Goal: Task Accomplishment & Management: Manage account settings

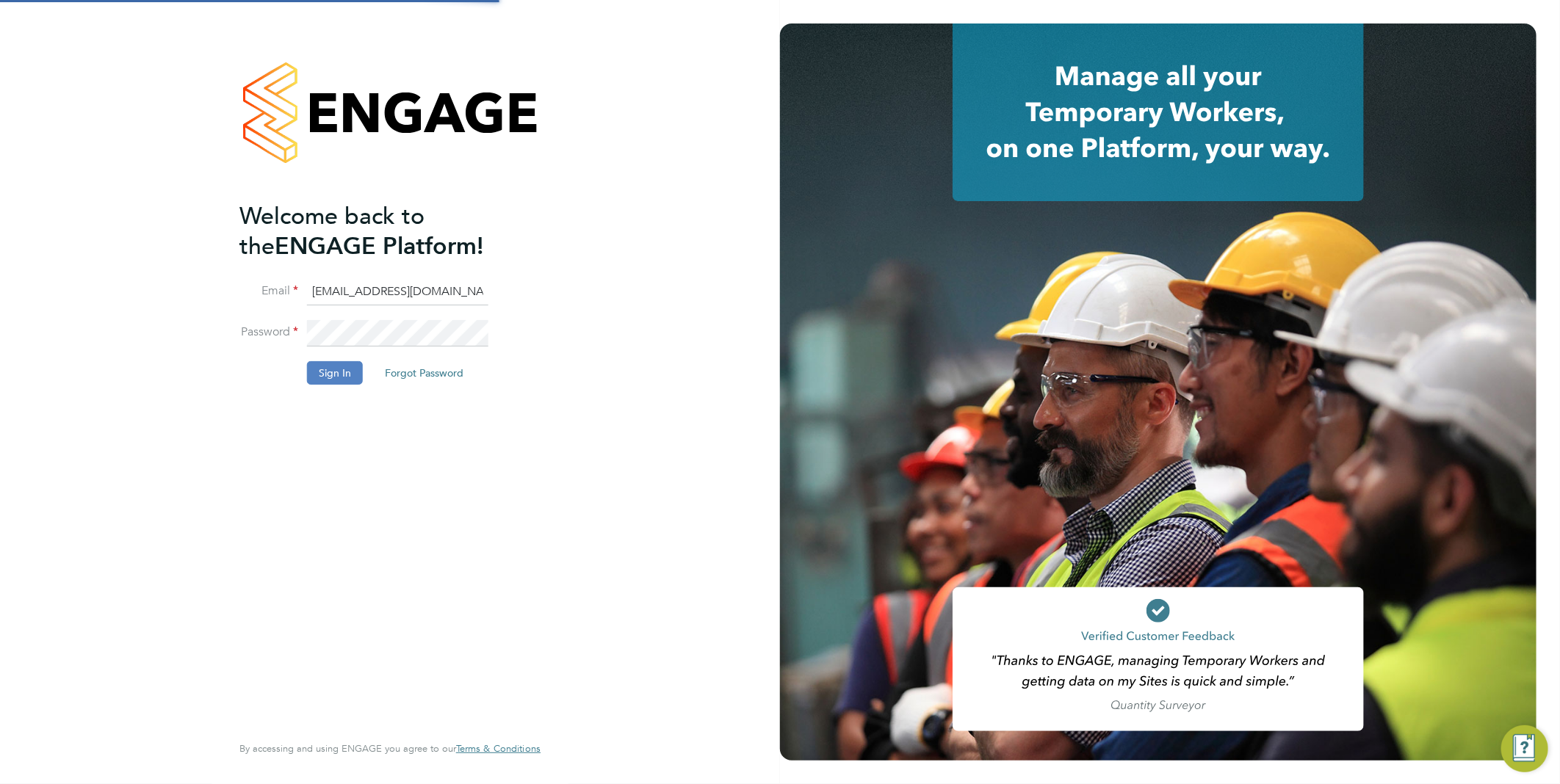
click at [332, 377] on button "Sign In" at bounding box center [335, 373] width 56 height 24
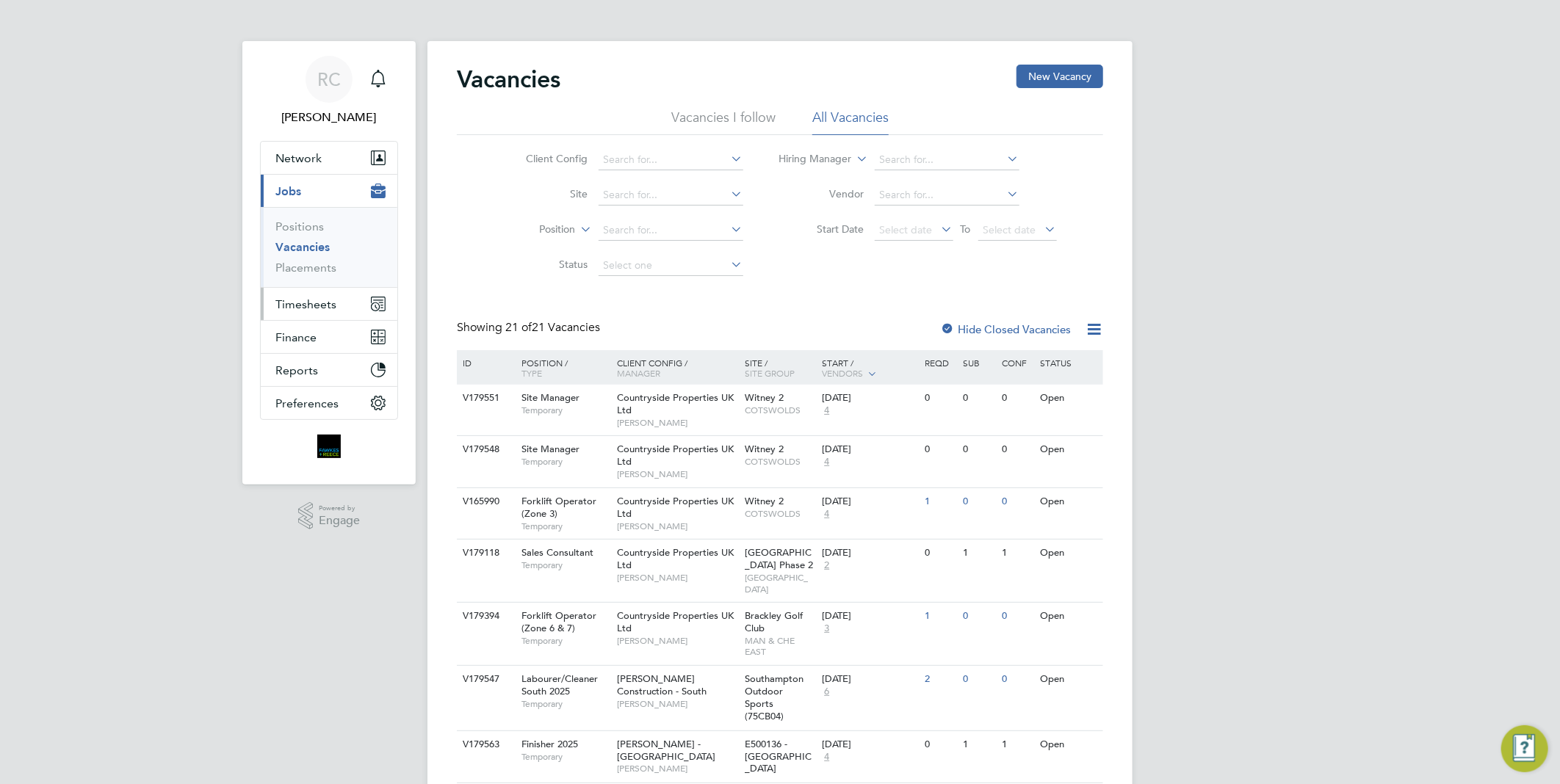
click at [299, 301] on span "Timesheets" at bounding box center [306, 304] width 61 height 14
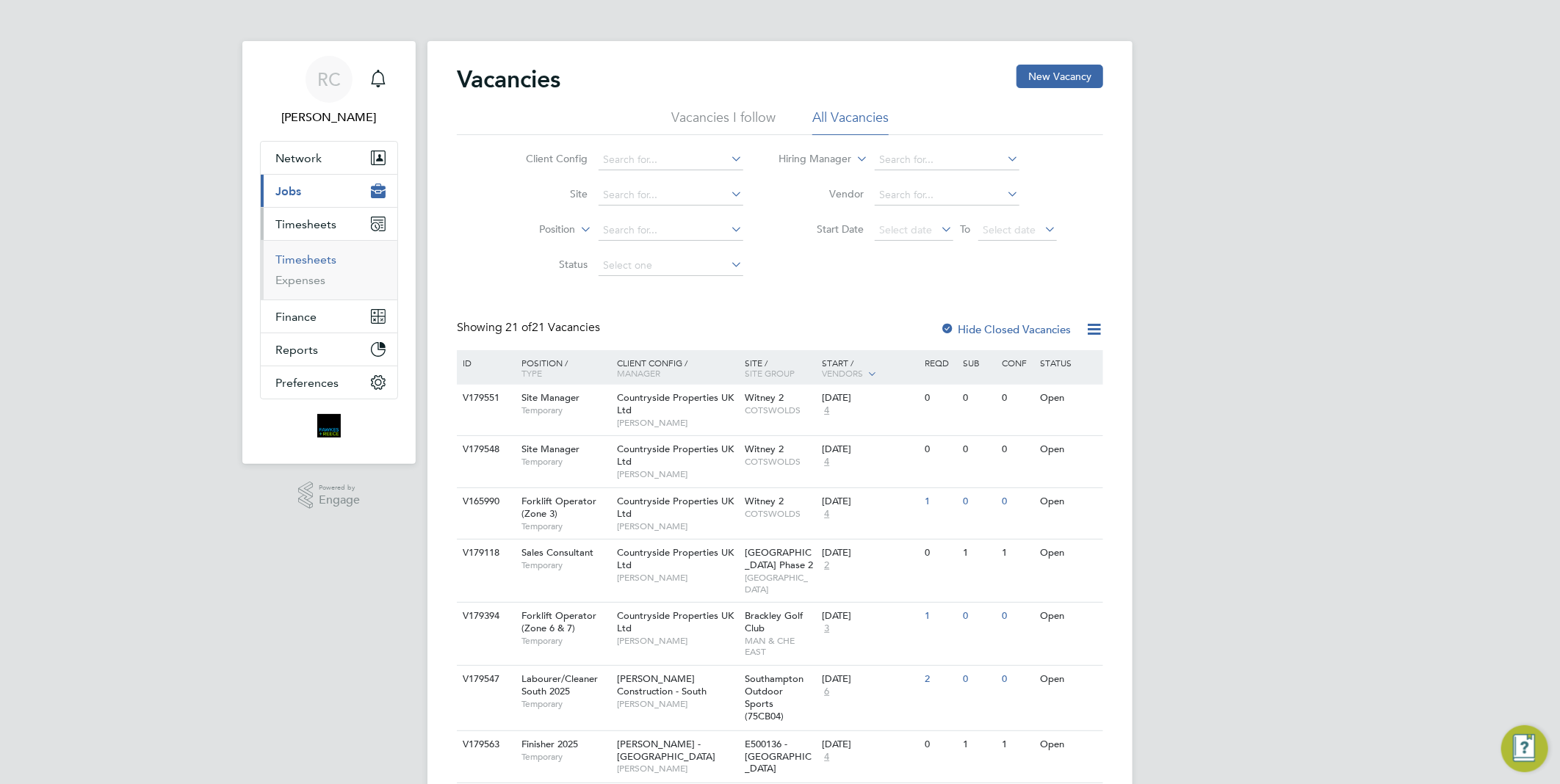
click at [309, 259] on link "Timesheets" at bounding box center [306, 260] width 61 height 14
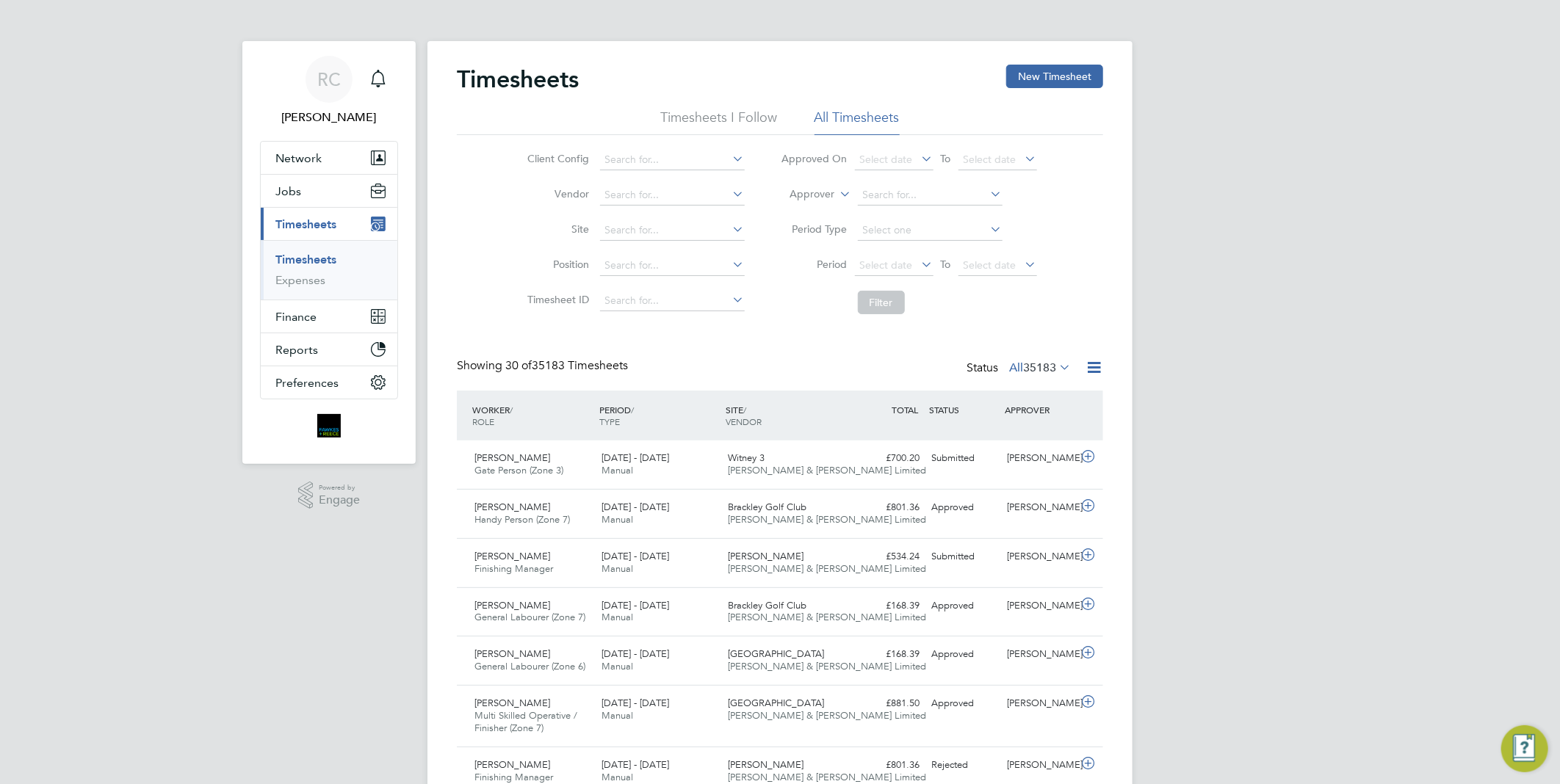
click at [744, 108] on div "Timesheets New Timesheet" at bounding box center [780, 86] width 646 height 44
click at [751, 115] on li "Timesheets I Follow" at bounding box center [719, 121] width 117 height 27
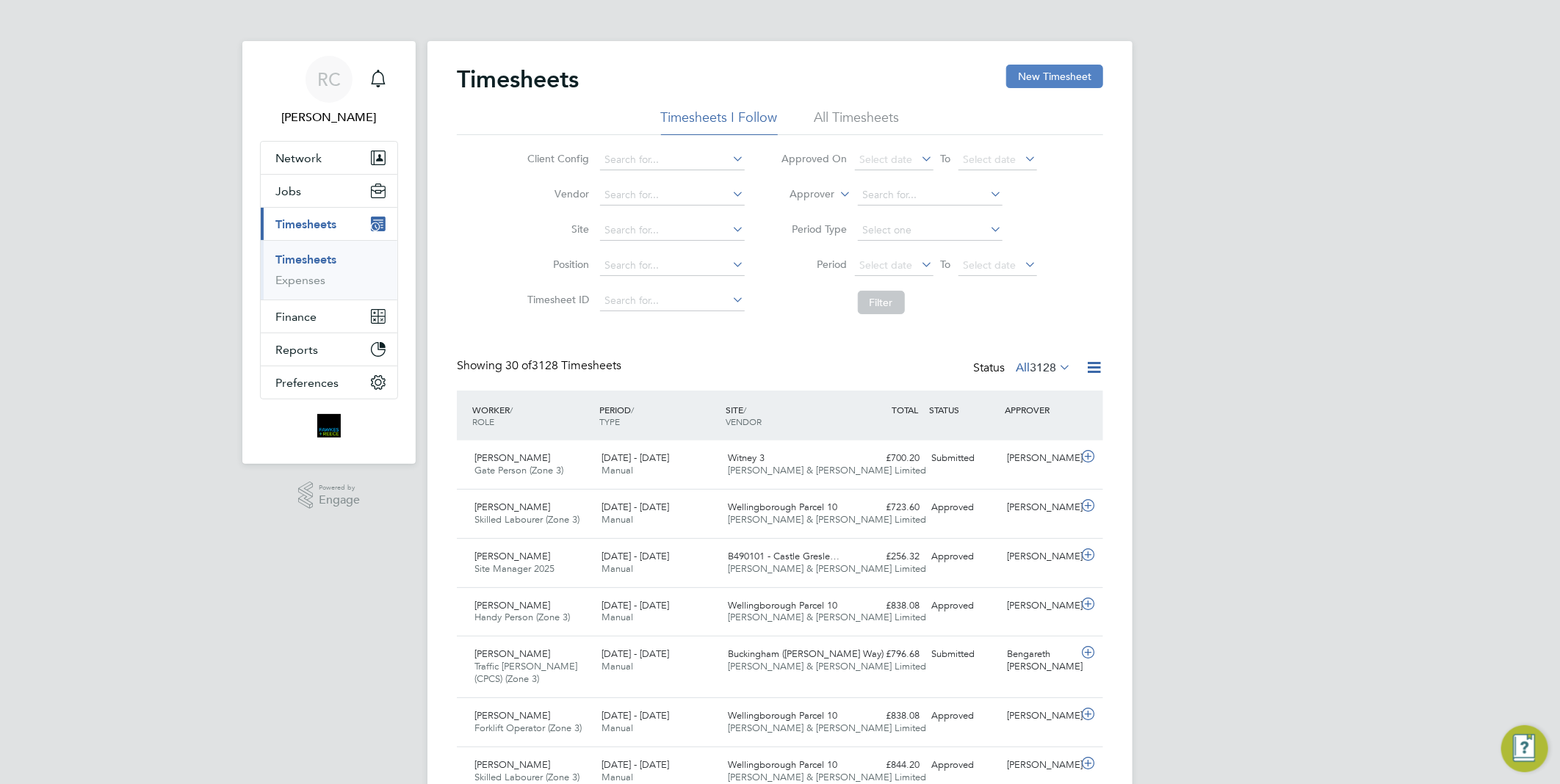
click at [1024, 77] on button "New Timesheet" at bounding box center [1055, 76] width 97 height 24
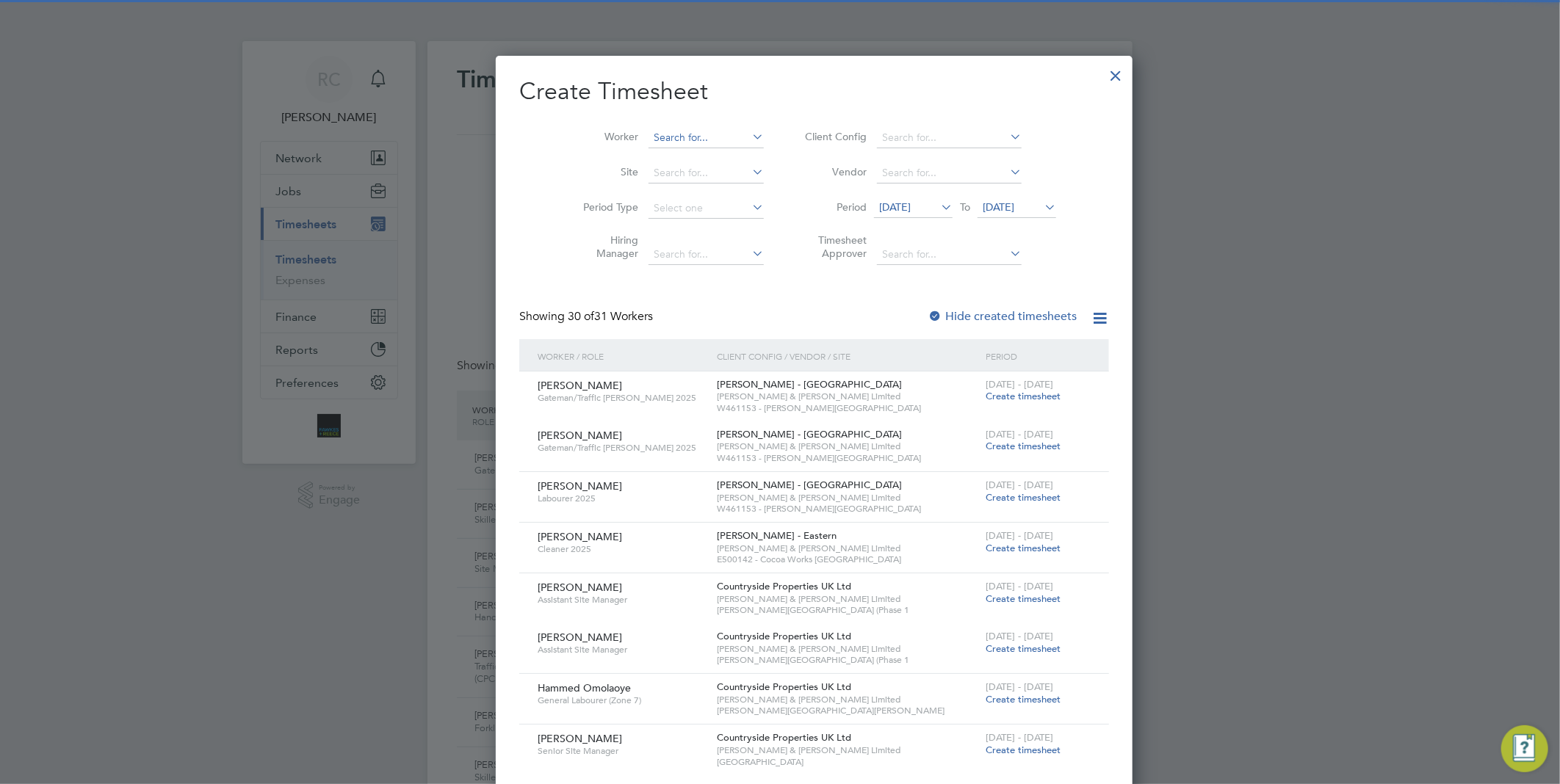
click at [682, 136] on input at bounding box center [706, 137] width 116 height 21
click at [703, 156] on b "Pinti" at bounding box center [746, 157] width 85 height 13
type input "[PERSON_NAME]"
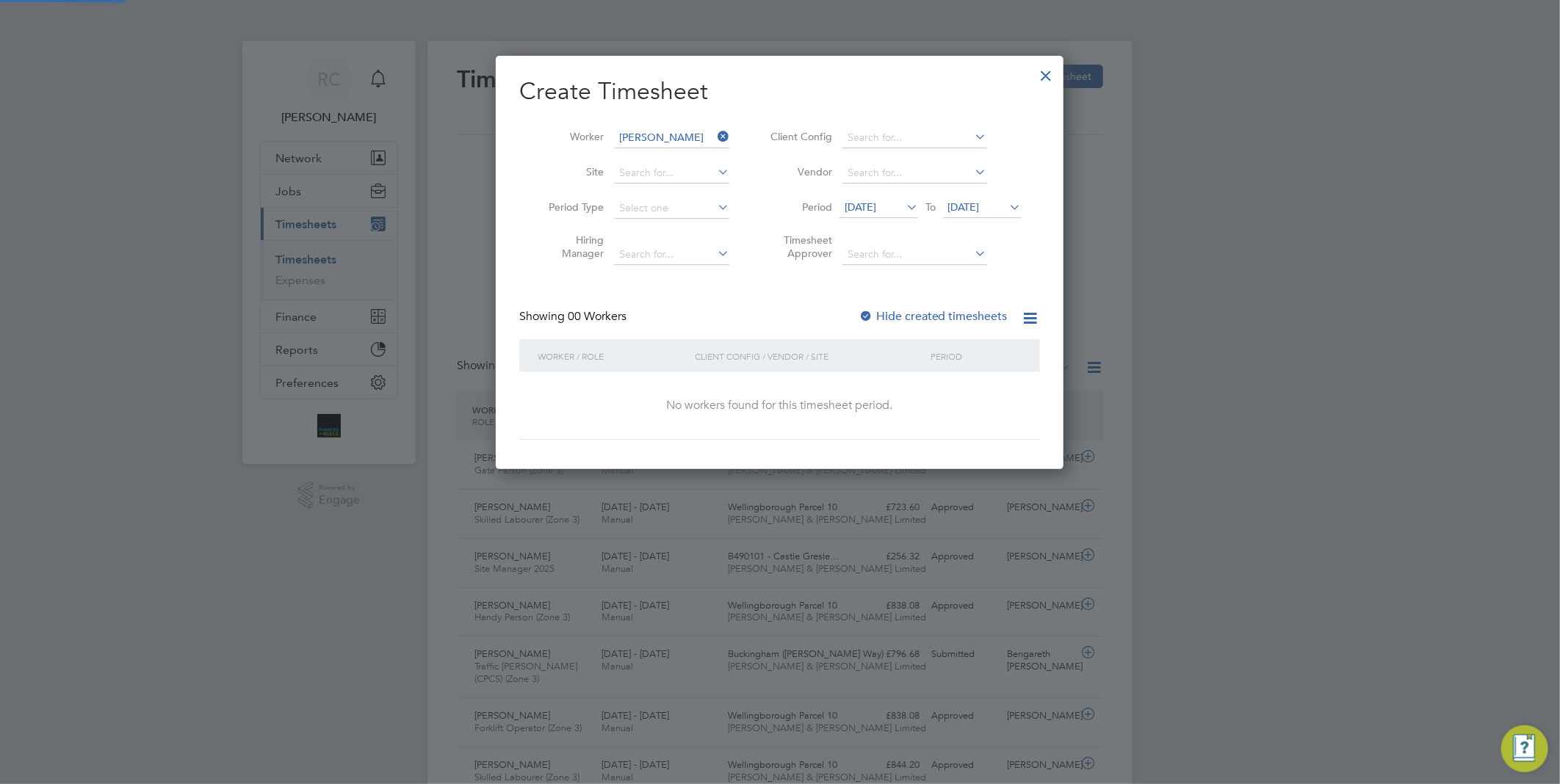
scroll to position [414, 569]
drag, startPoint x: 911, startPoint y: 208, endPoint x: 921, endPoint y: 224, distance: 18.9
click at [904, 207] on icon at bounding box center [904, 206] width 0 height 21
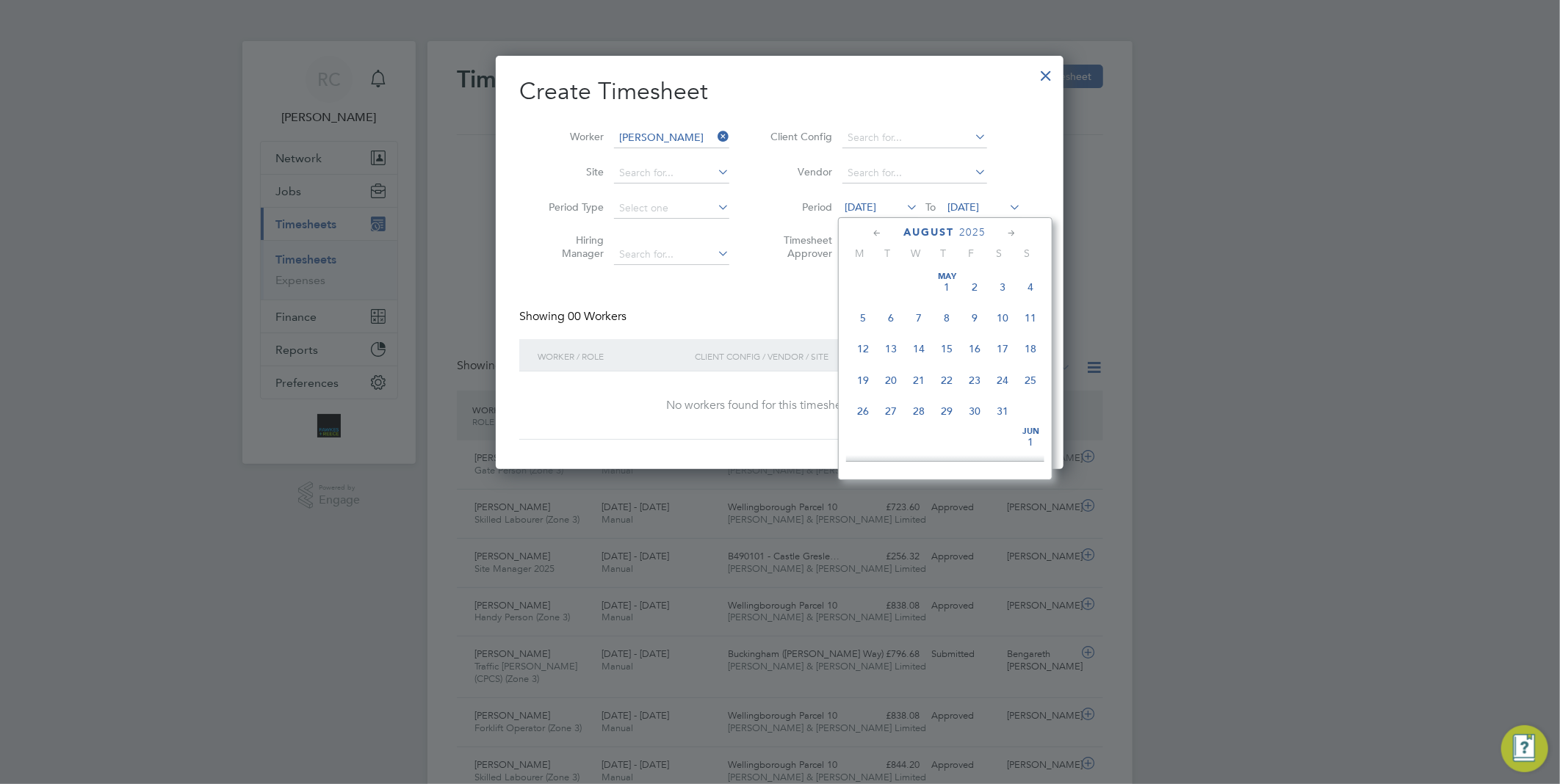
scroll to position [534, 0]
click at [859, 385] on span "25" at bounding box center [863, 372] width 28 height 28
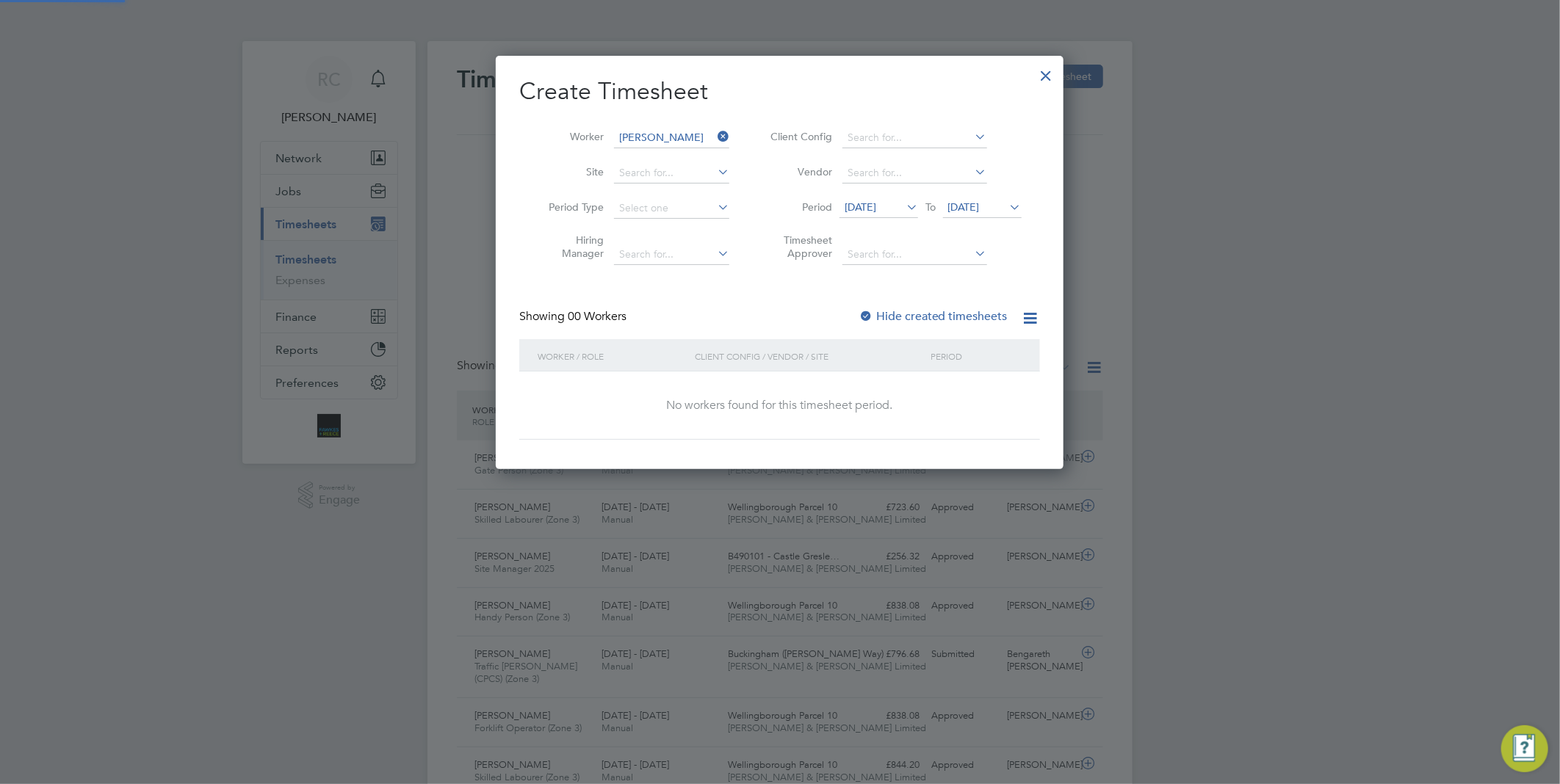
scroll to position [414, 569]
click at [1007, 205] on icon at bounding box center [1007, 206] width 0 height 21
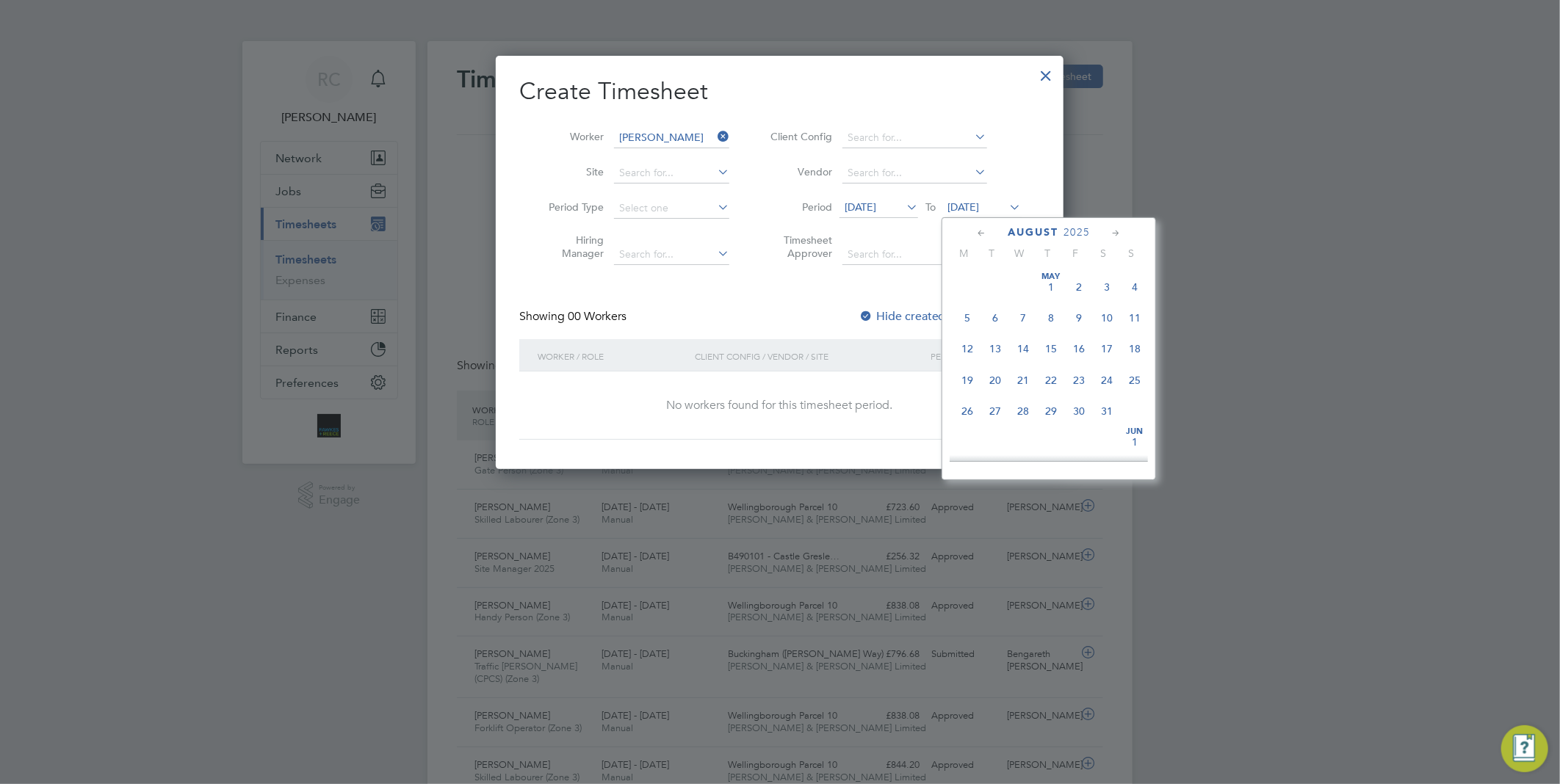
scroll to position [566, 0]
click at [1134, 350] on span "31" at bounding box center [1135, 341] width 28 height 28
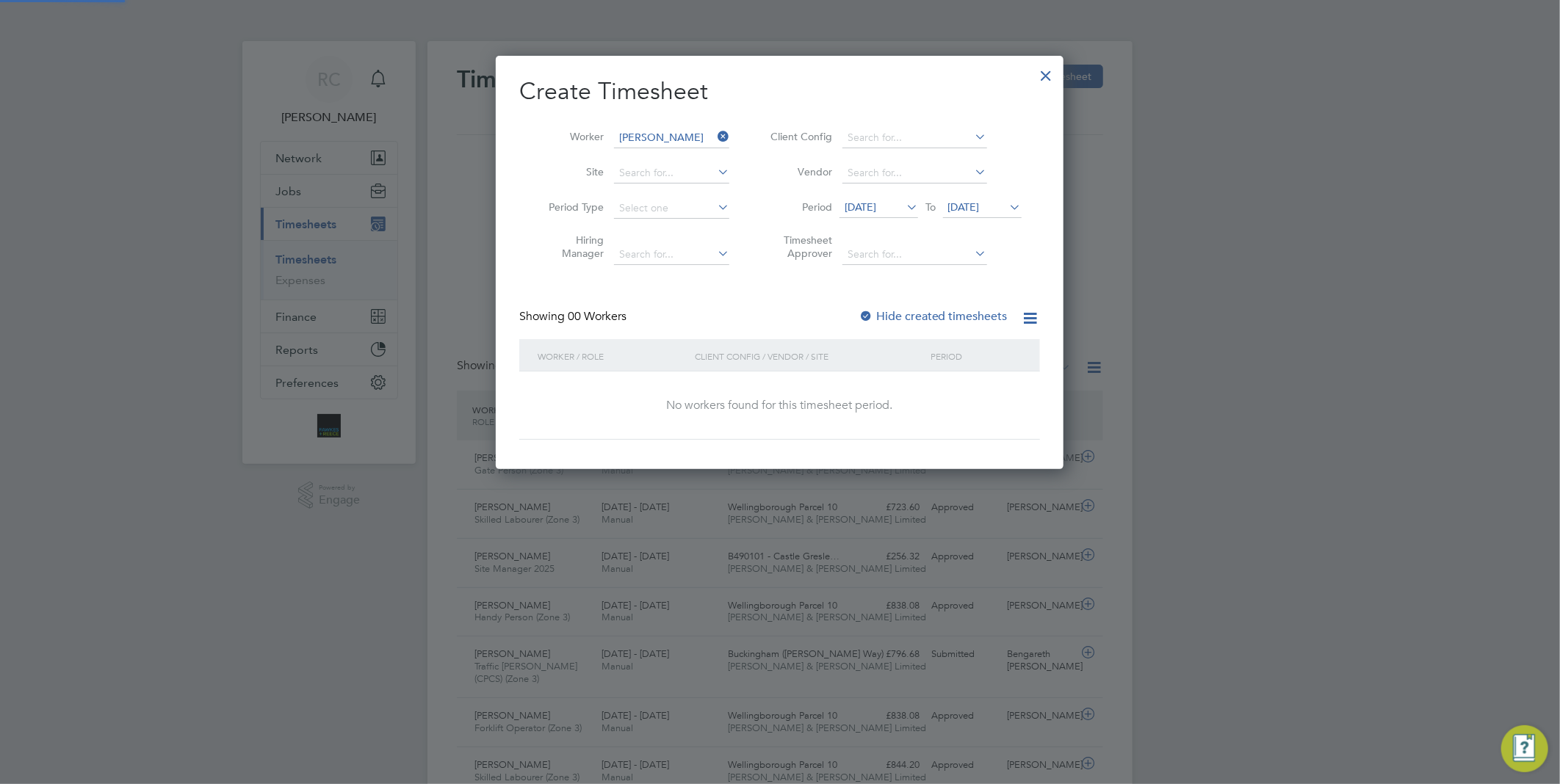
scroll to position [414, 569]
click at [939, 313] on label "Hide created timesheets" at bounding box center [933, 316] width 149 height 15
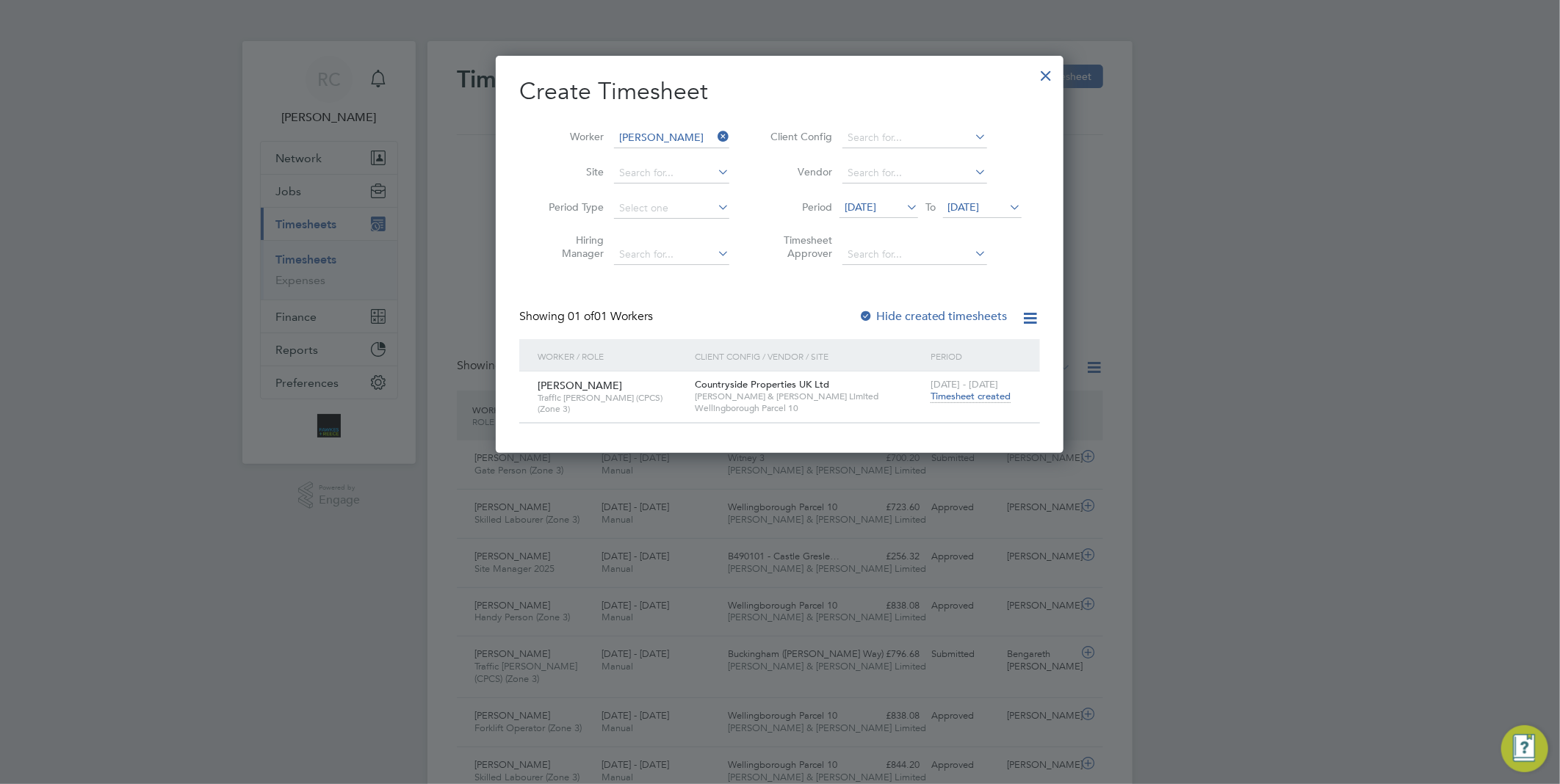
click at [879, 382] on div "Countryside Properties UK Ltd Fawkes & Reece Limited Wellingborough Parcel 10" at bounding box center [809, 396] width 236 height 50
click at [956, 400] on span "Timesheet created" at bounding box center [970, 396] width 80 height 13
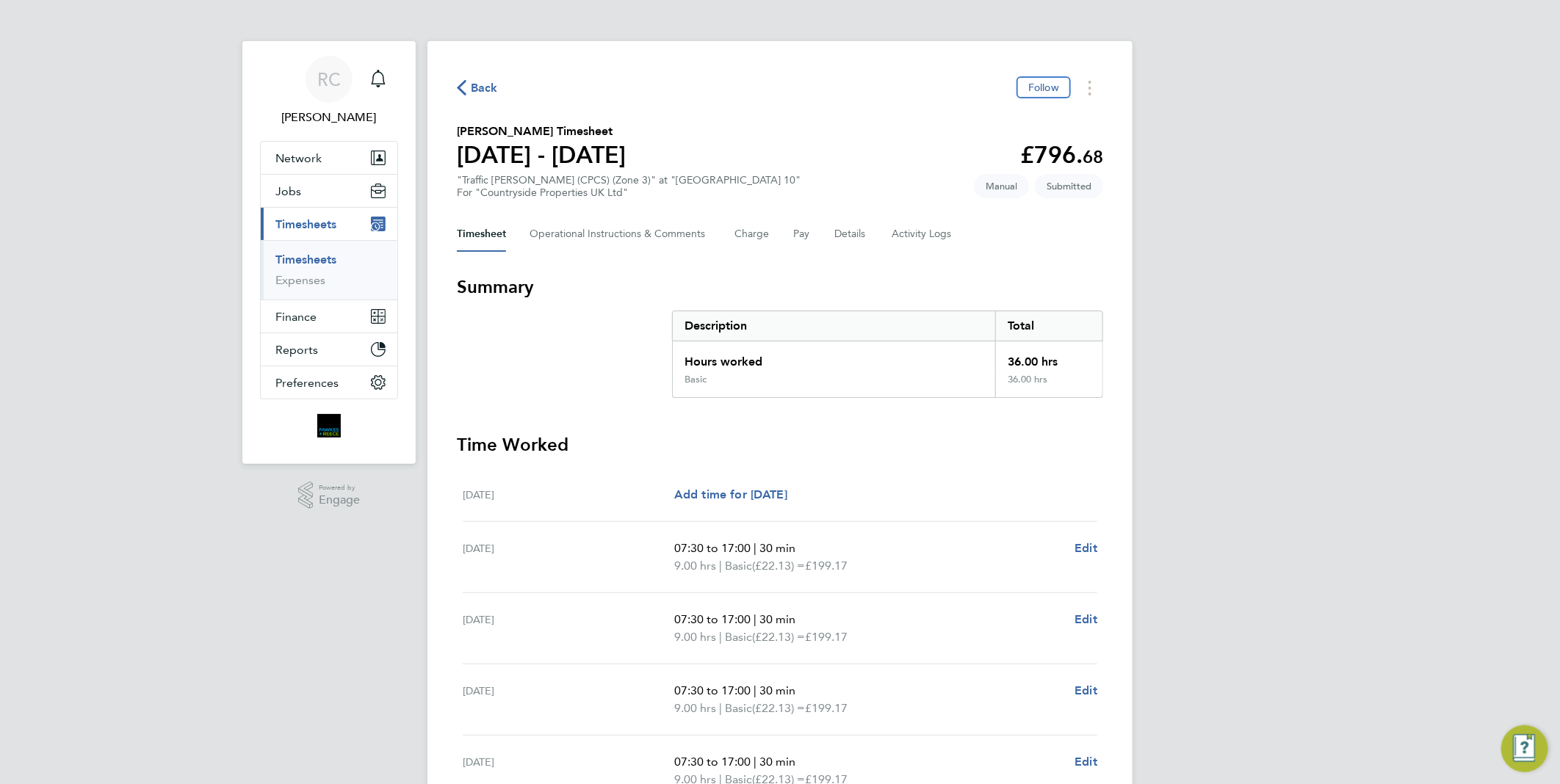
click at [489, 89] on span "Back" at bounding box center [485, 88] width 28 height 18
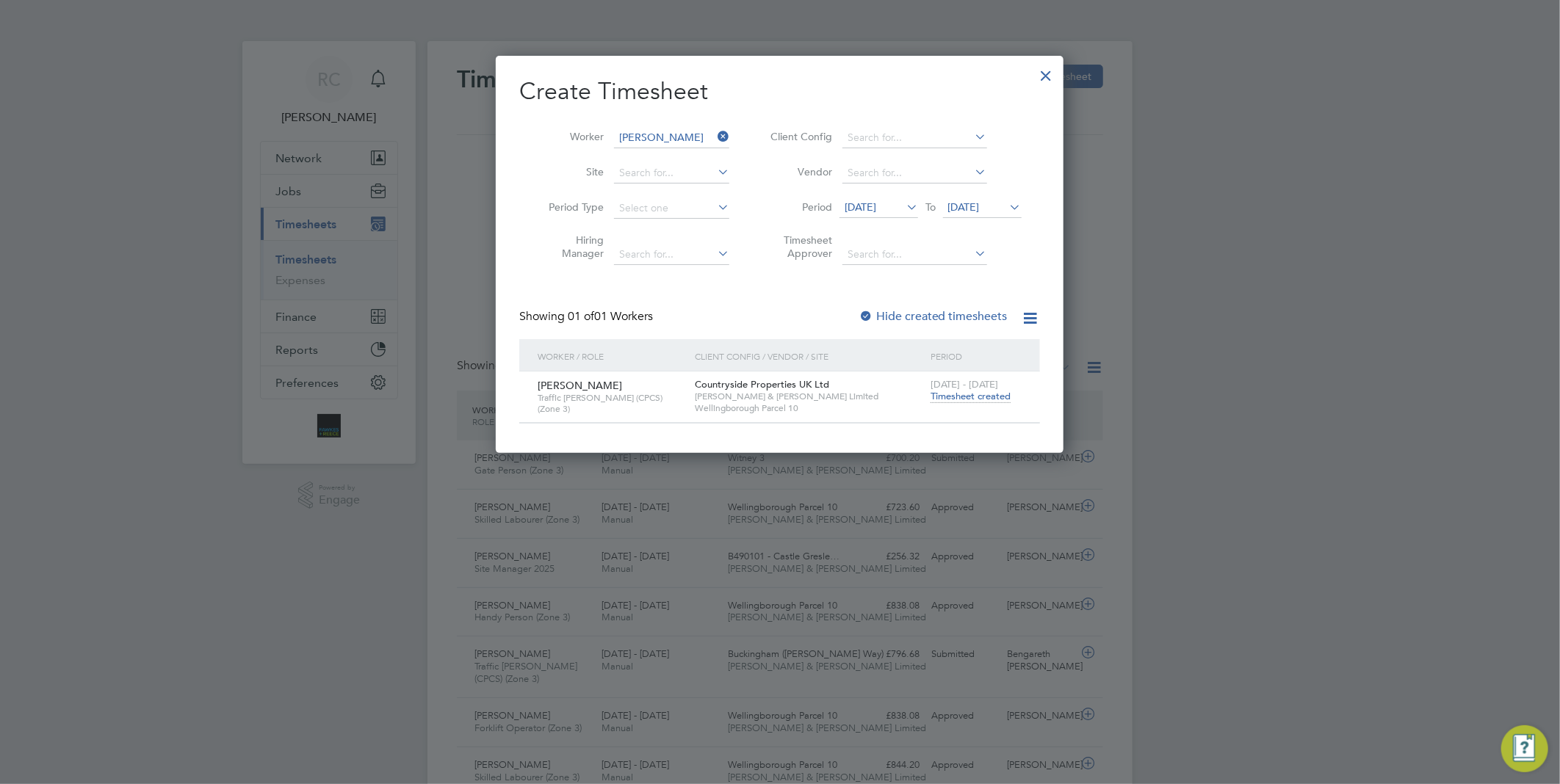
click at [1054, 76] on div at bounding box center [1046, 71] width 27 height 27
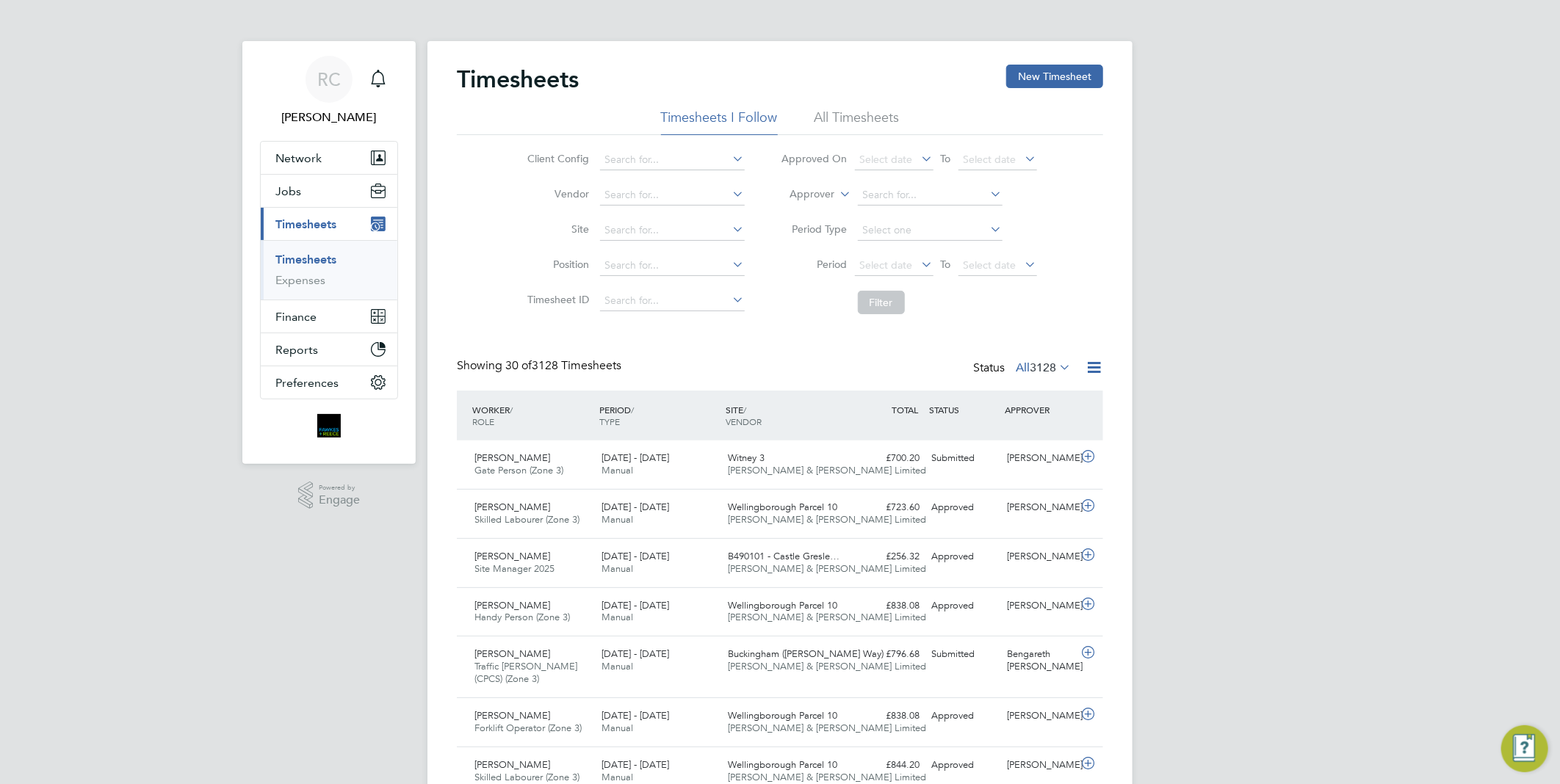
click at [648, 219] on li "Site" at bounding box center [634, 231] width 258 height 36
click at [655, 236] on input at bounding box center [673, 230] width 144 height 21
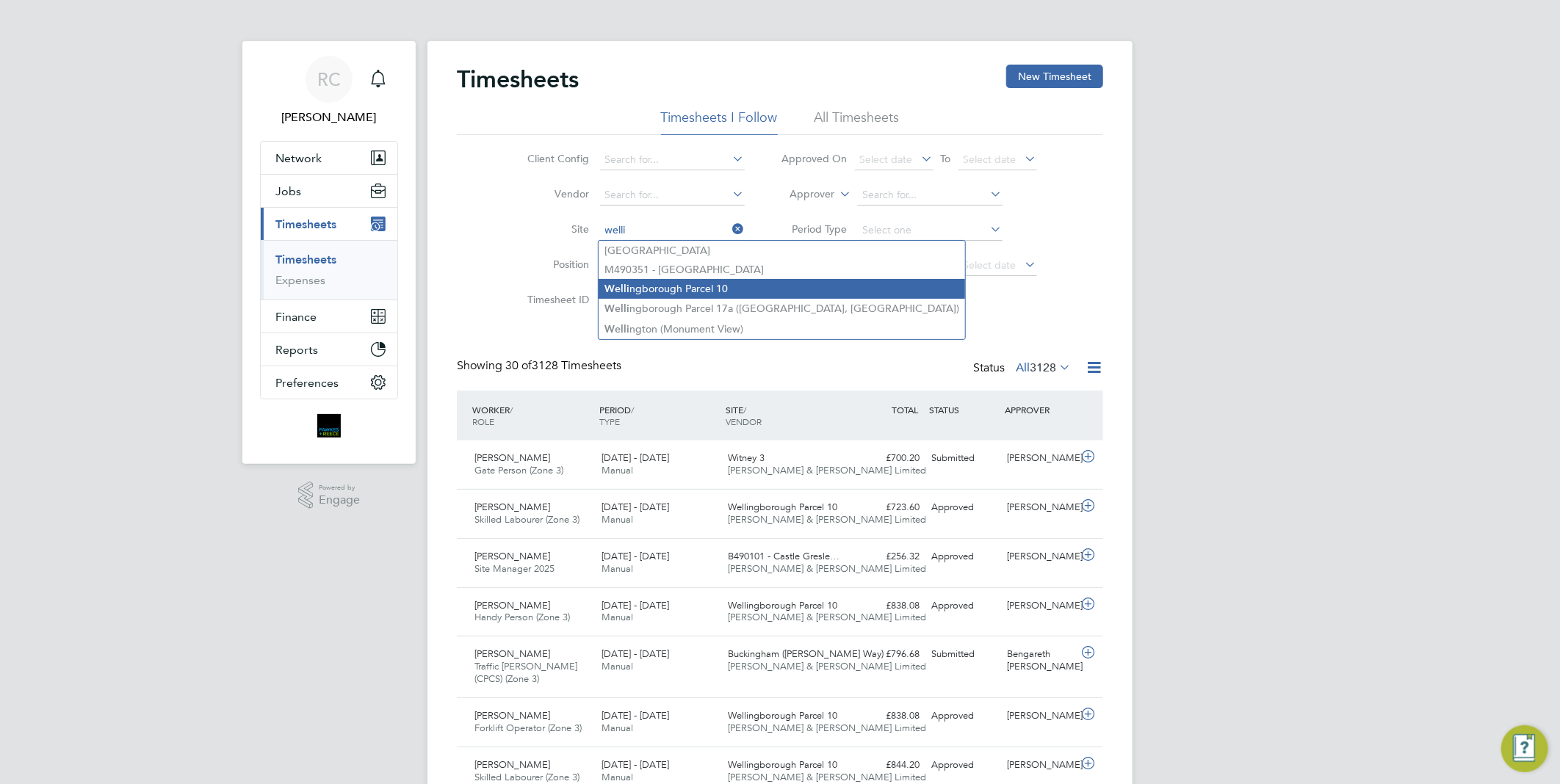
click at [691, 282] on li "Welli ngborough Parcel 10" at bounding box center [781, 289] width 367 height 20
type input "Wellingborough Parcel 10"
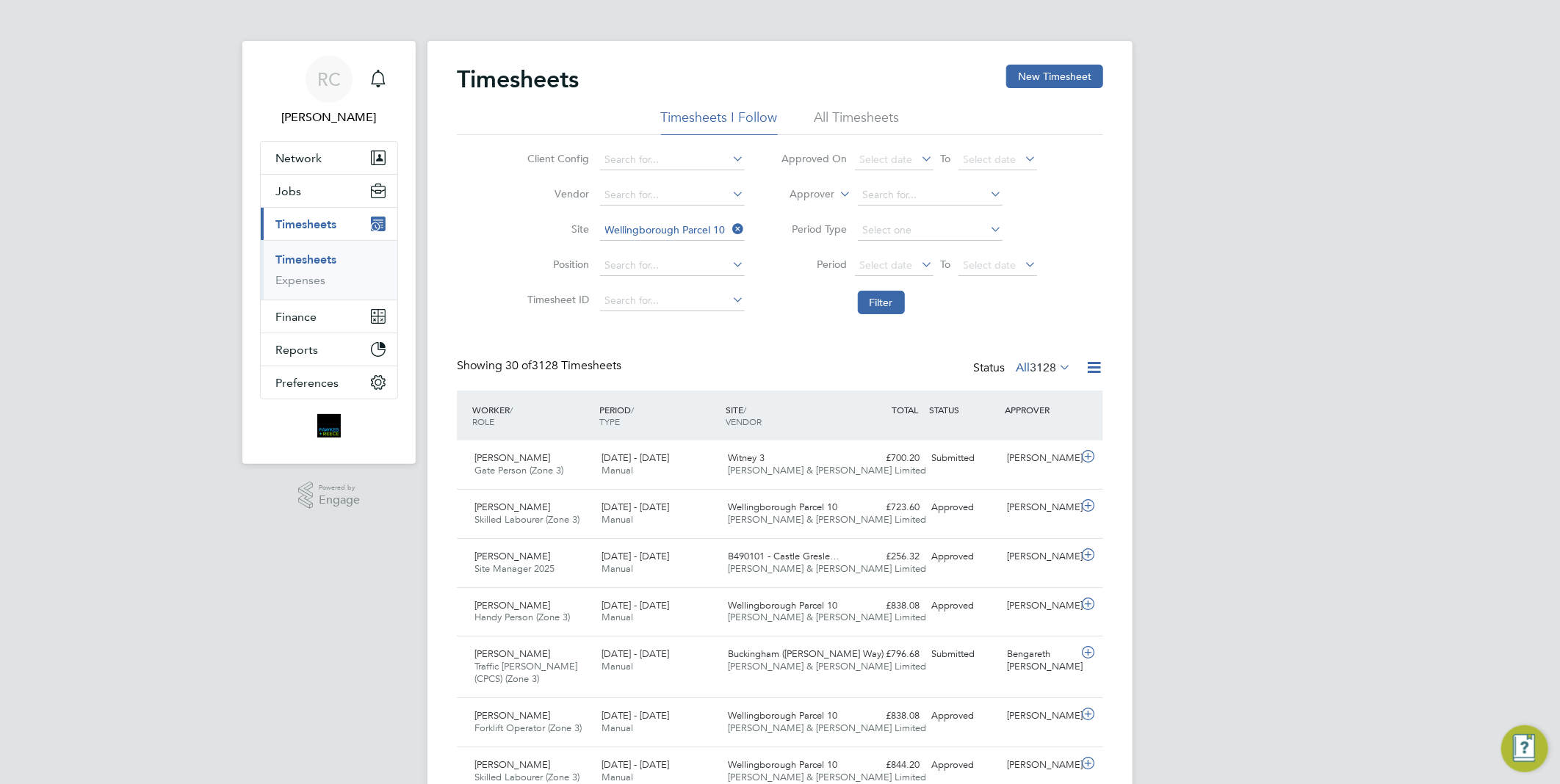
click at [835, 109] on li "All Timesheets" at bounding box center [858, 121] width 85 height 27
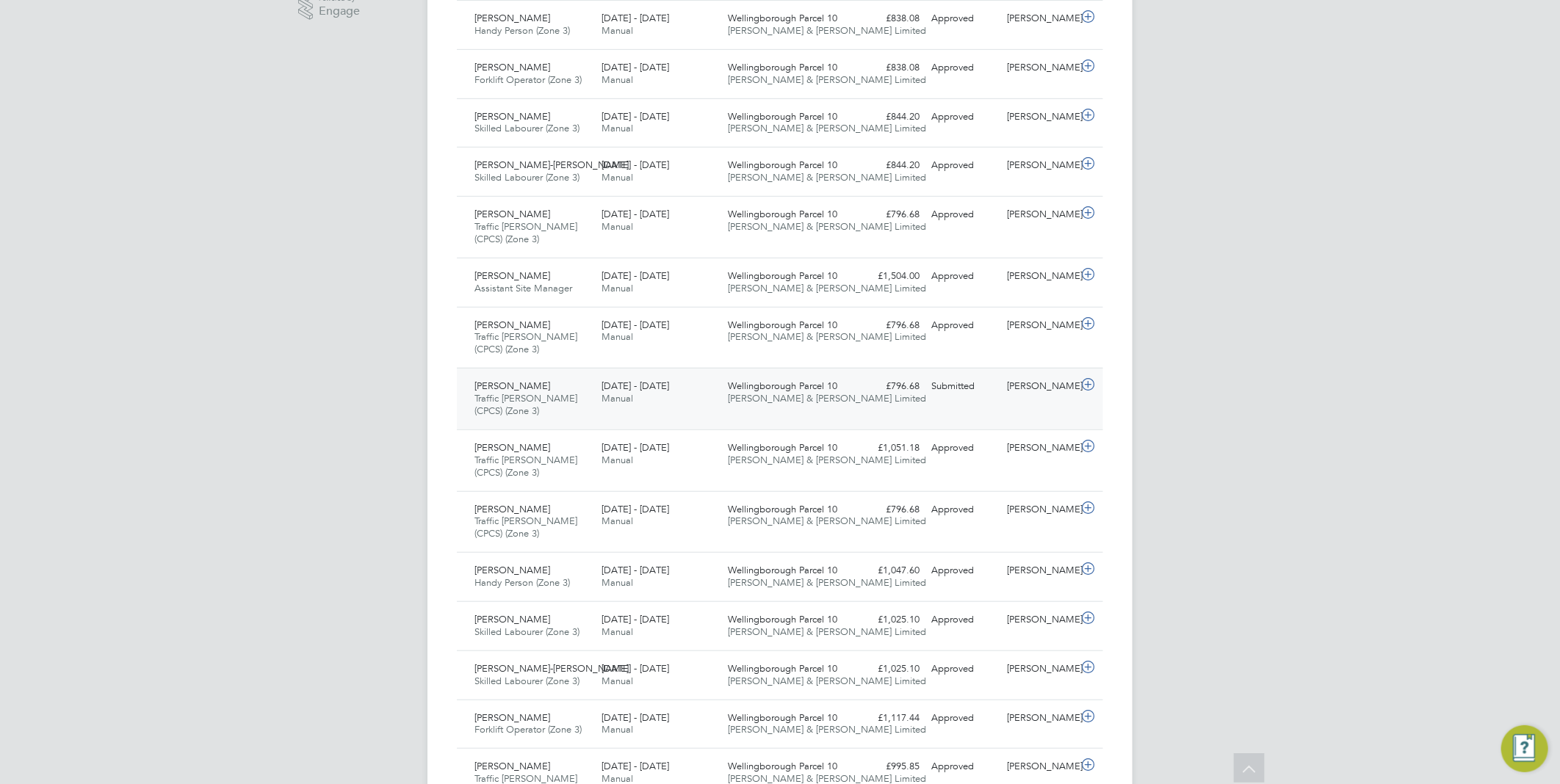
click at [853, 406] on div "Dumitru Pintilie Traffic Marshall (CPCS) (Zone 3) 25 - 31 Aug 2025 25 - 31 Aug …" at bounding box center [780, 399] width 646 height 61
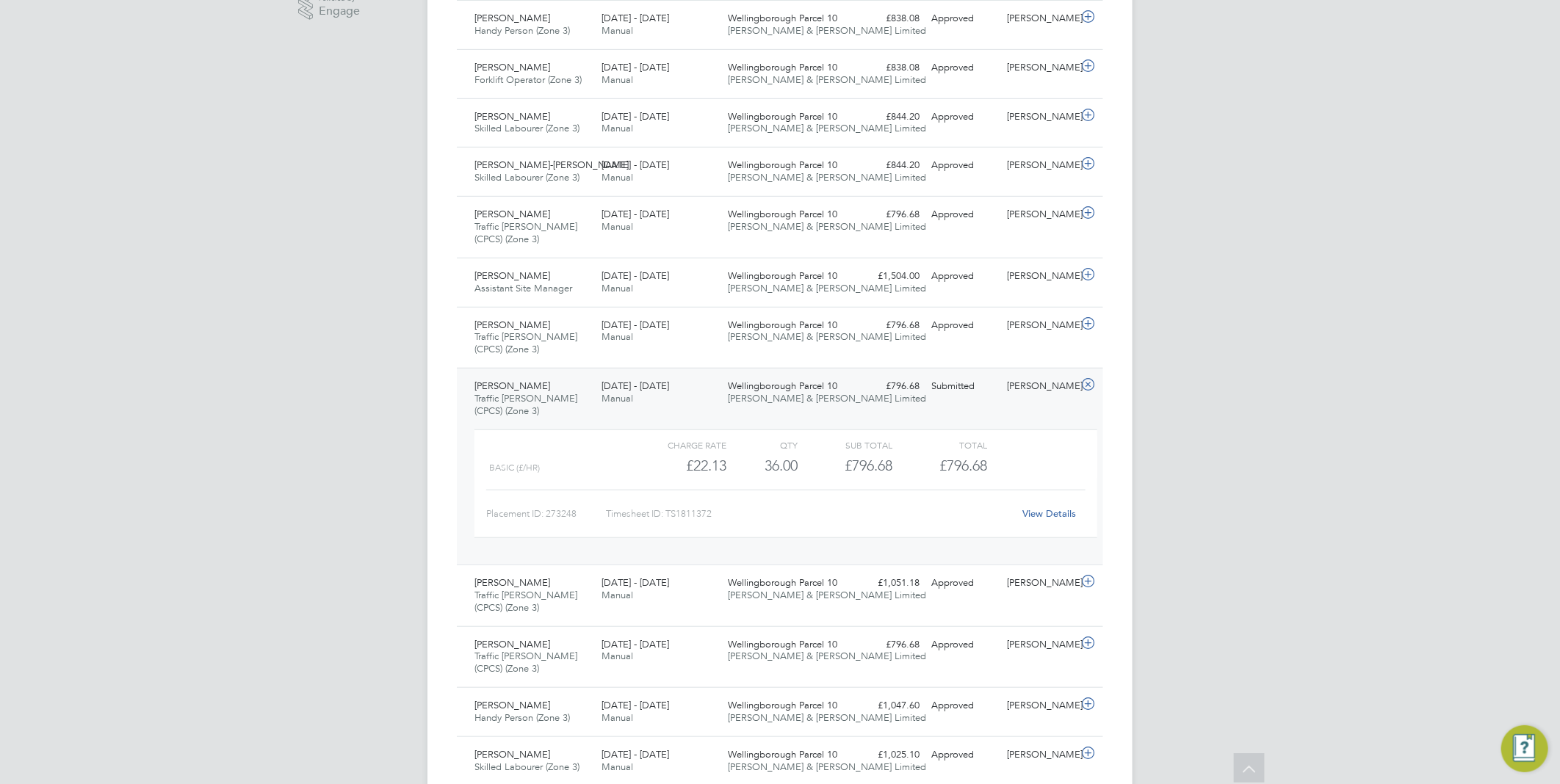
click at [694, 394] on div "25 - 31 Aug 2025 Manual" at bounding box center [659, 392] width 127 height 37
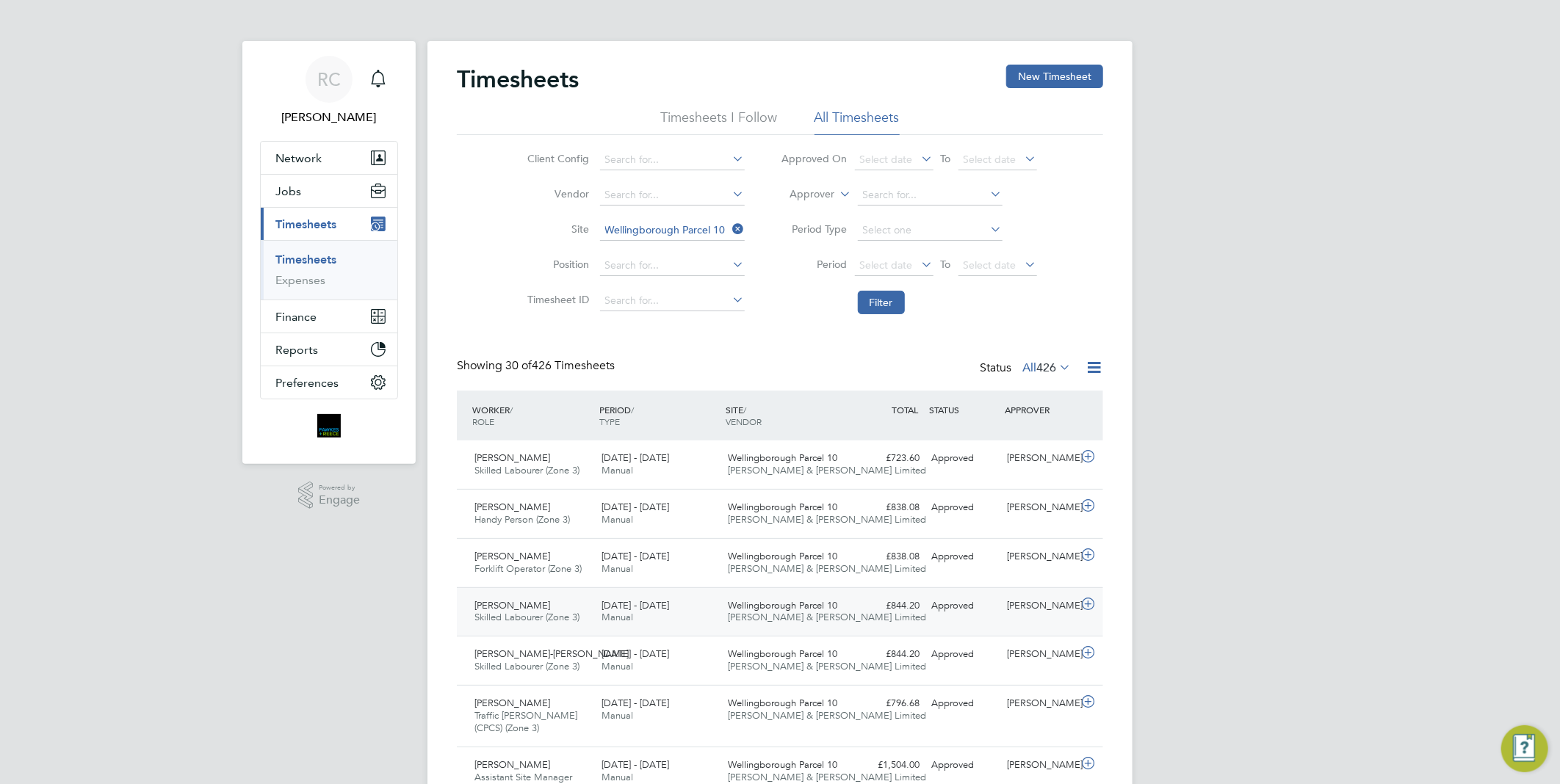
scroll to position [245, 0]
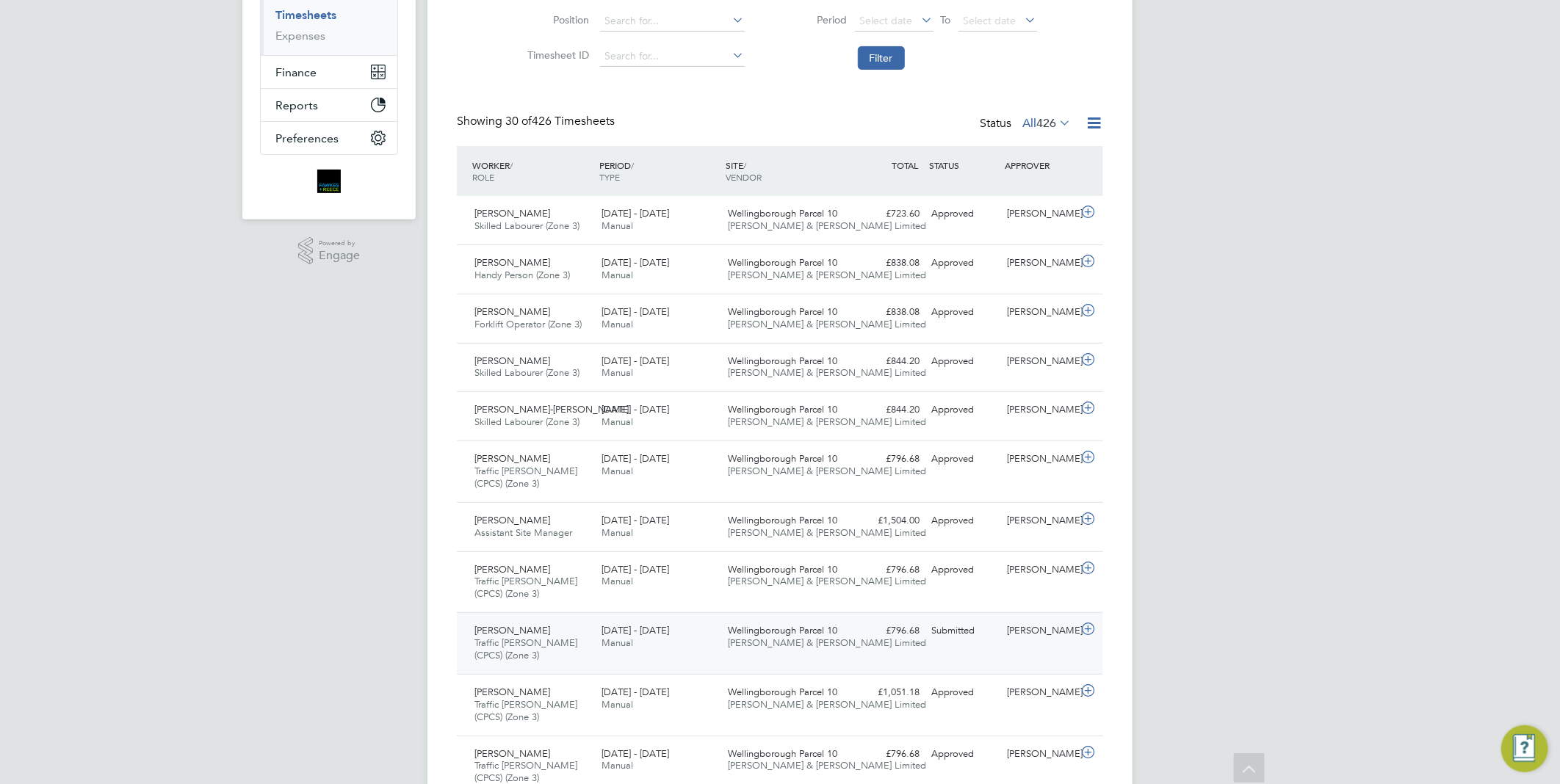
click at [701, 628] on div "25 - 31 Aug 2025 Manual" at bounding box center [659, 637] width 127 height 37
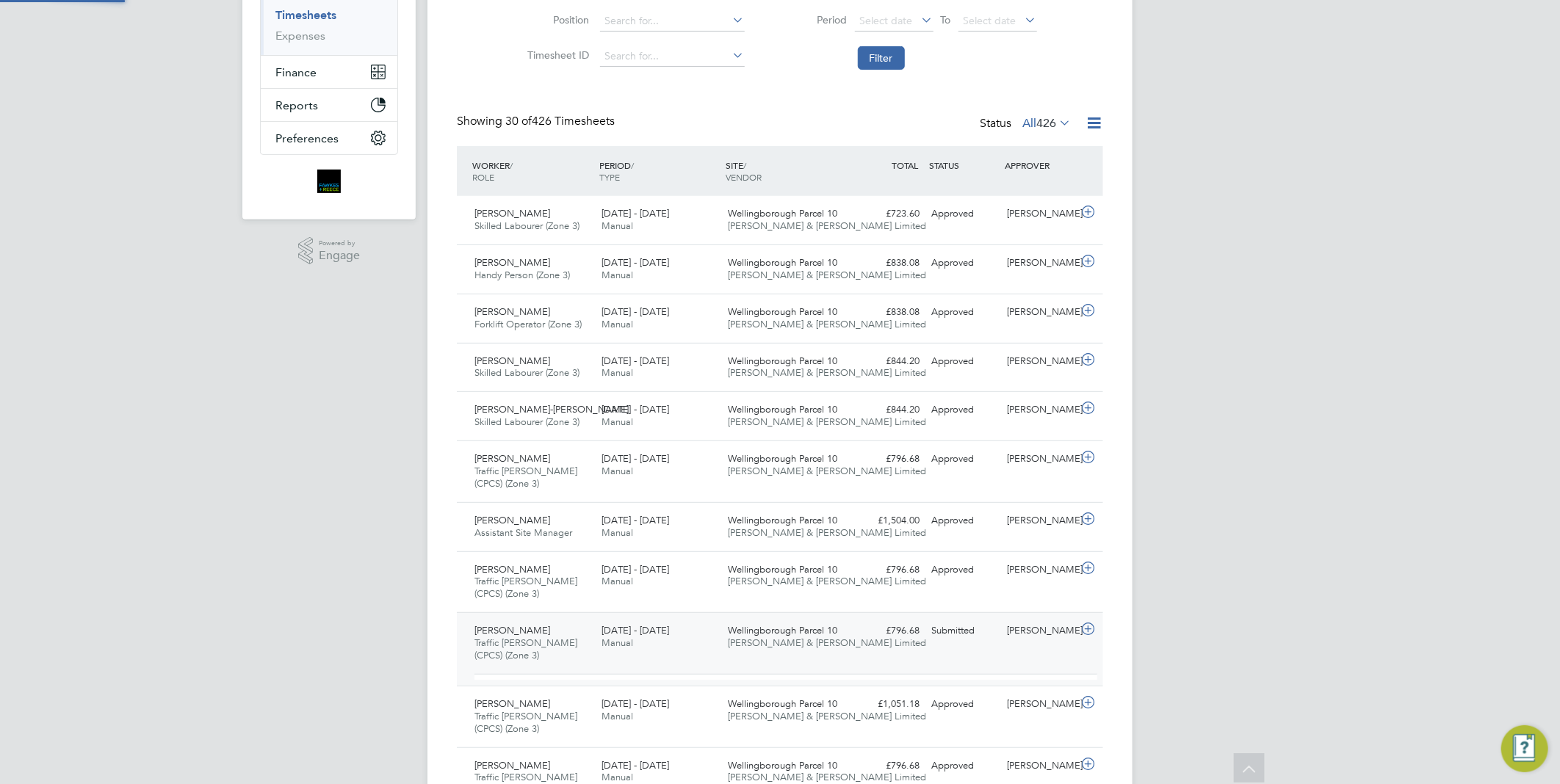
scroll to position [25, 143]
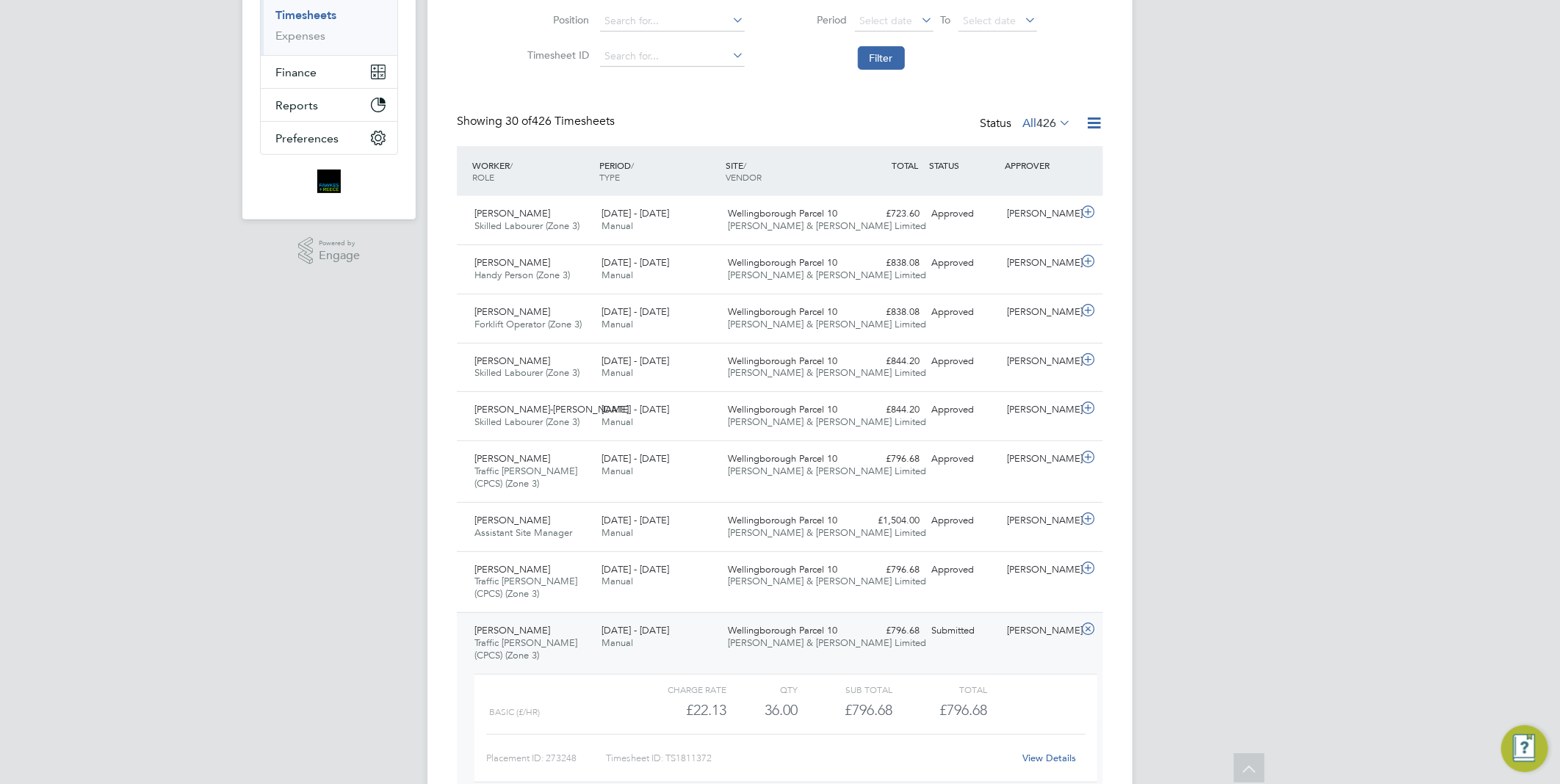
click at [696, 634] on div "25 - 31 Aug 2025 Manual" at bounding box center [659, 637] width 127 height 37
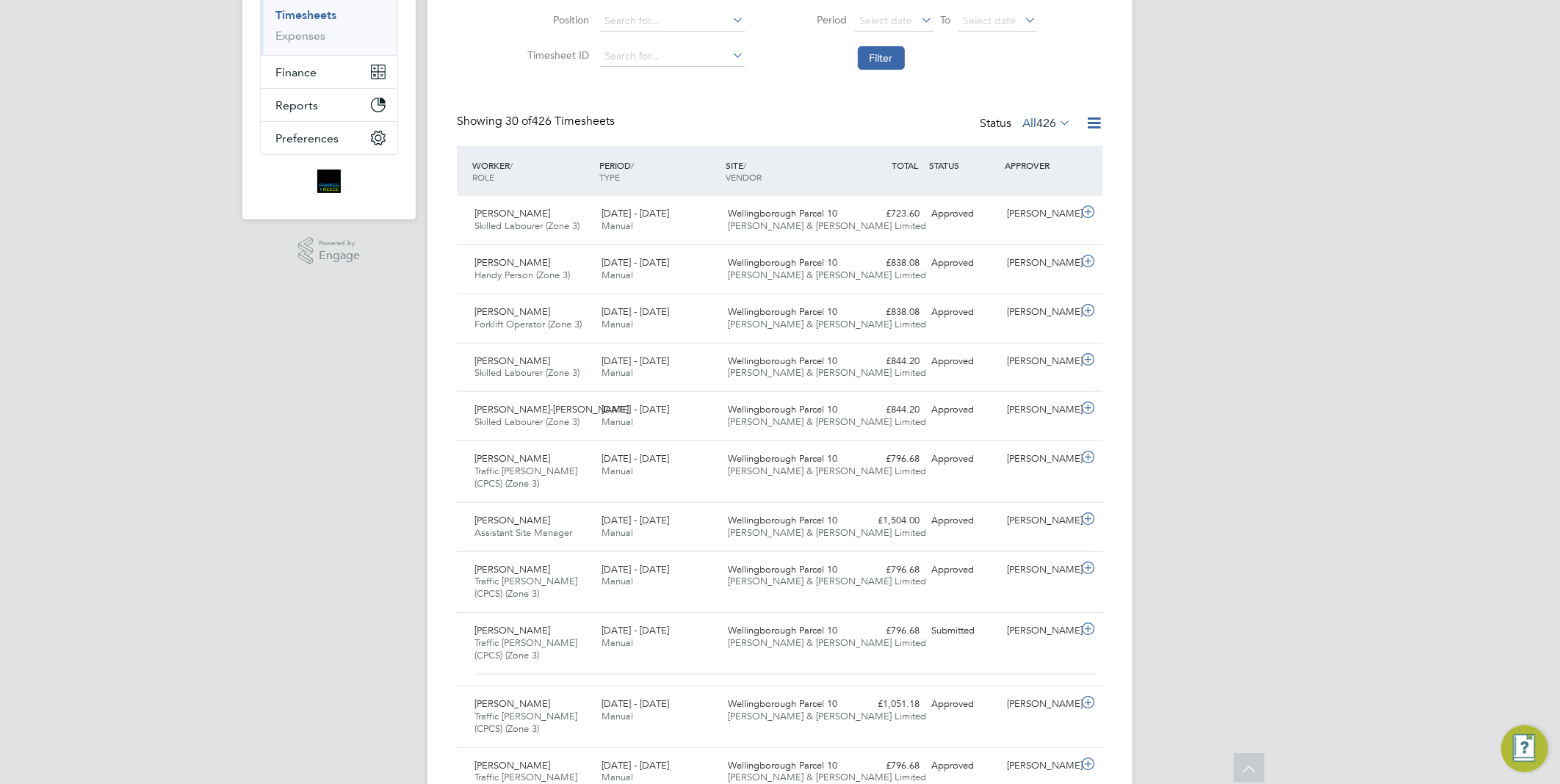
scroll to position [0, 0]
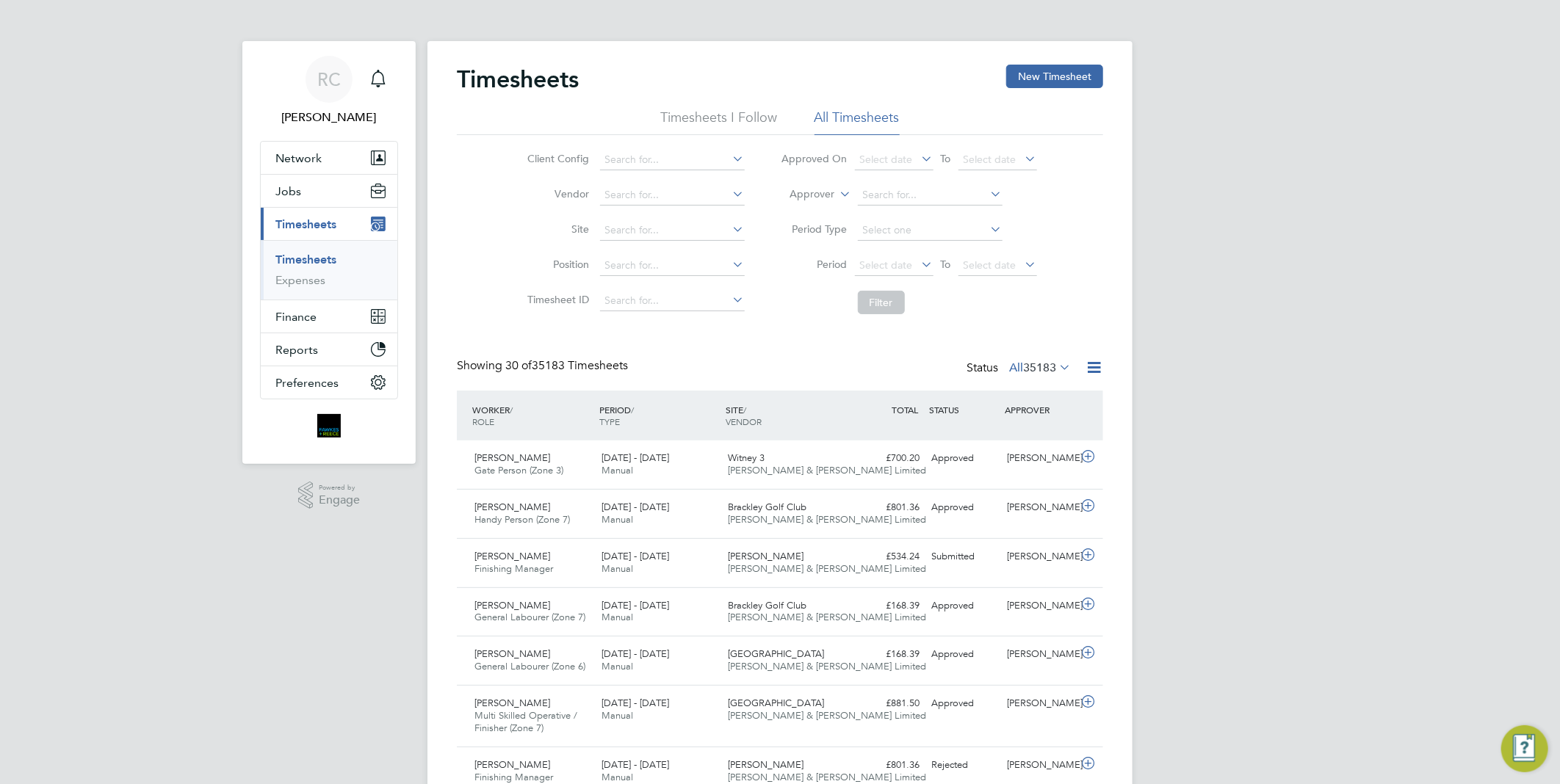
click at [769, 118] on li "Timesheets I Follow" at bounding box center [719, 121] width 117 height 27
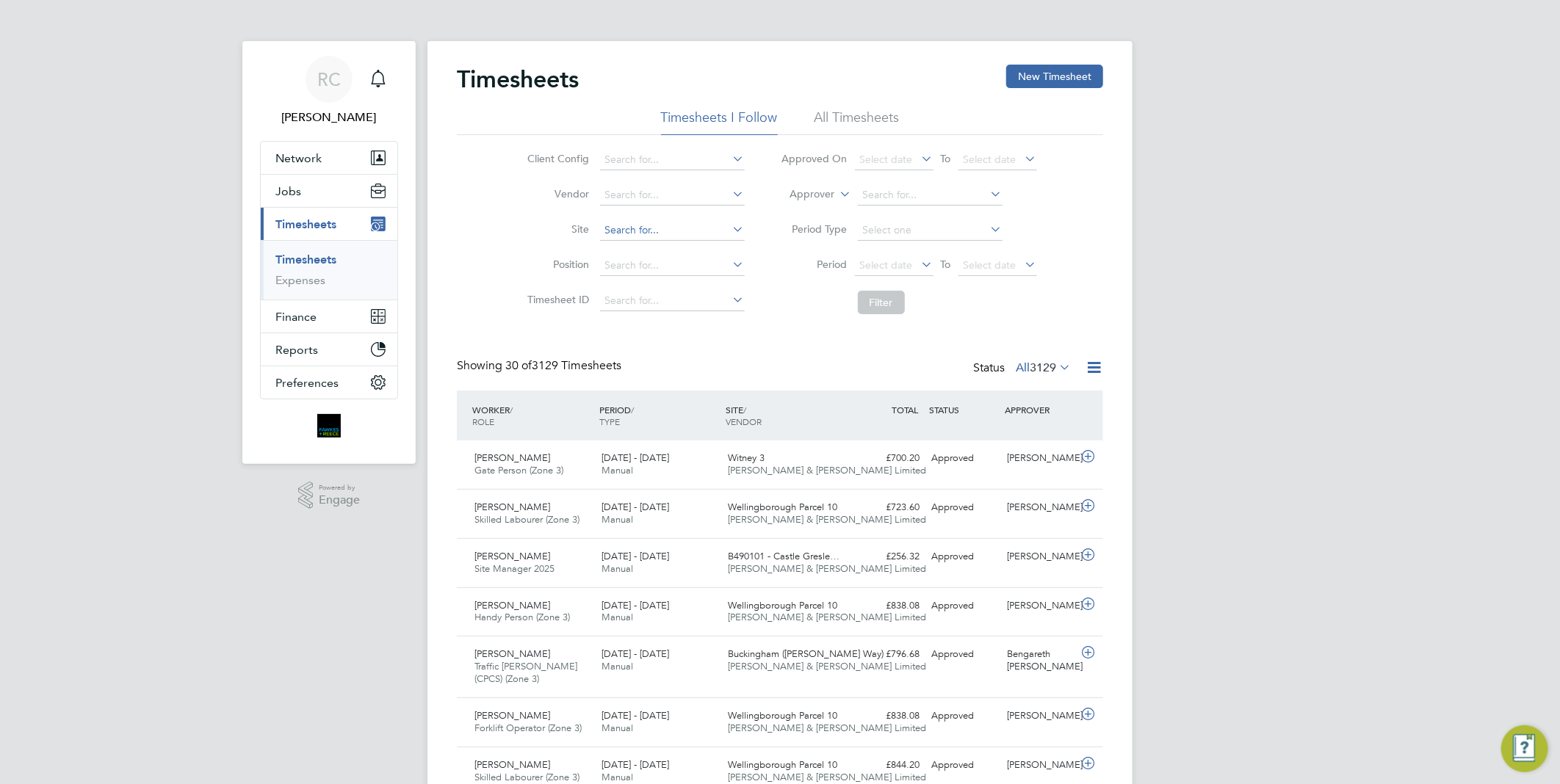
click at [658, 224] on input at bounding box center [673, 230] width 144 height 21
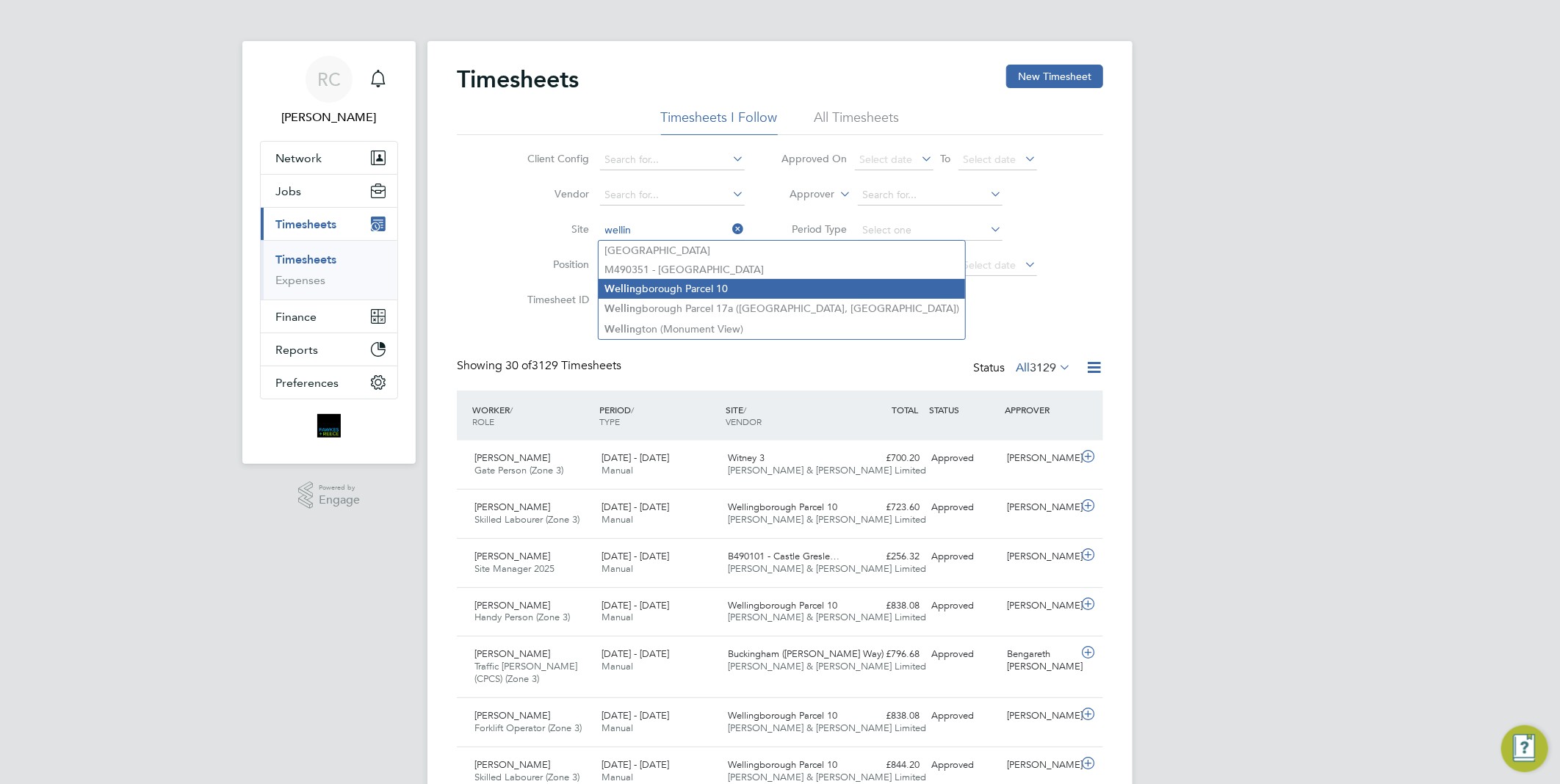
click at [691, 283] on li "Wellin gborough Parcel 10" at bounding box center [781, 289] width 367 height 20
type input "Wellingborough Parcel 10"
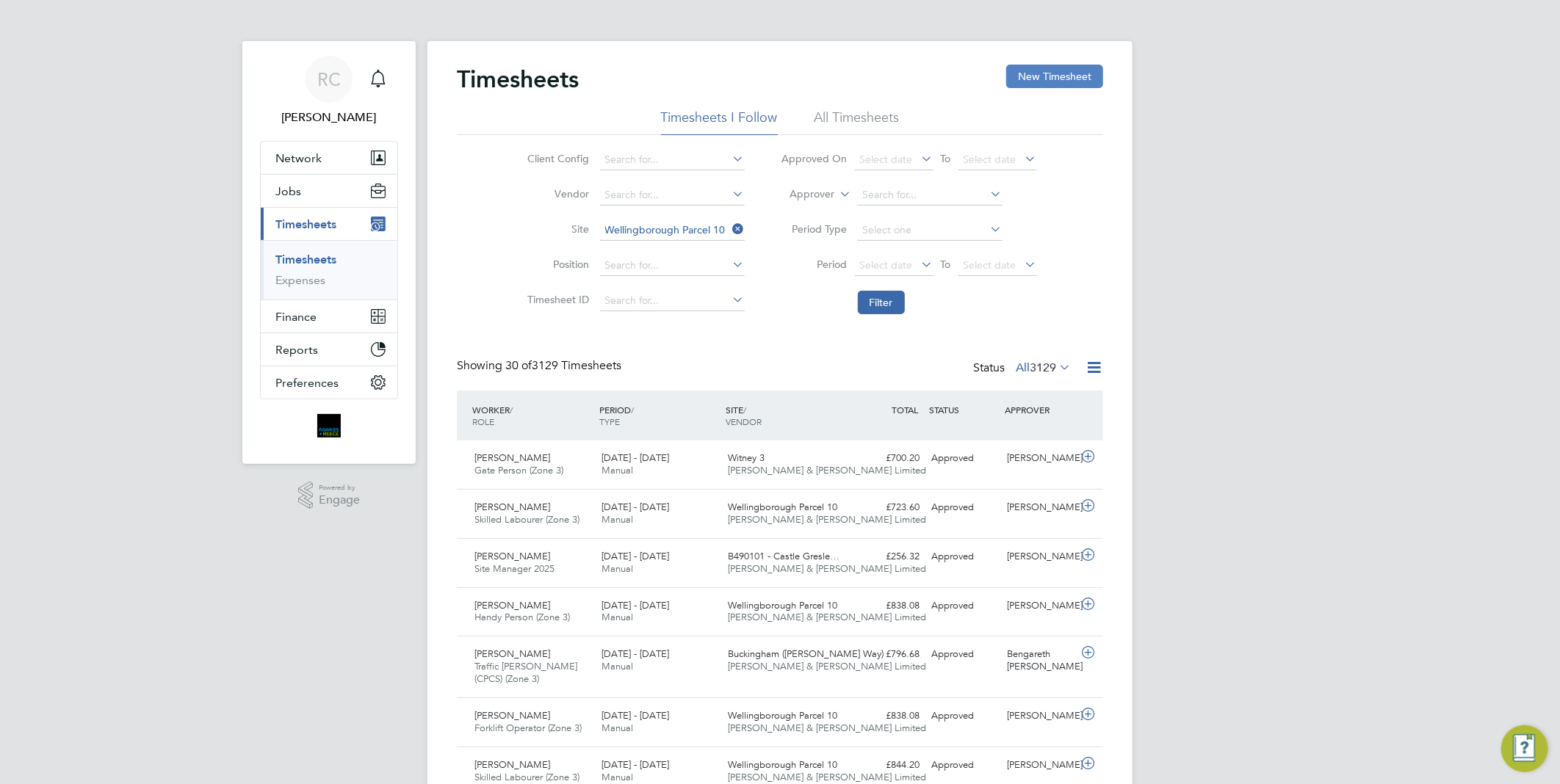
click at [1070, 71] on button "New Timesheet" at bounding box center [1055, 76] width 97 height 24
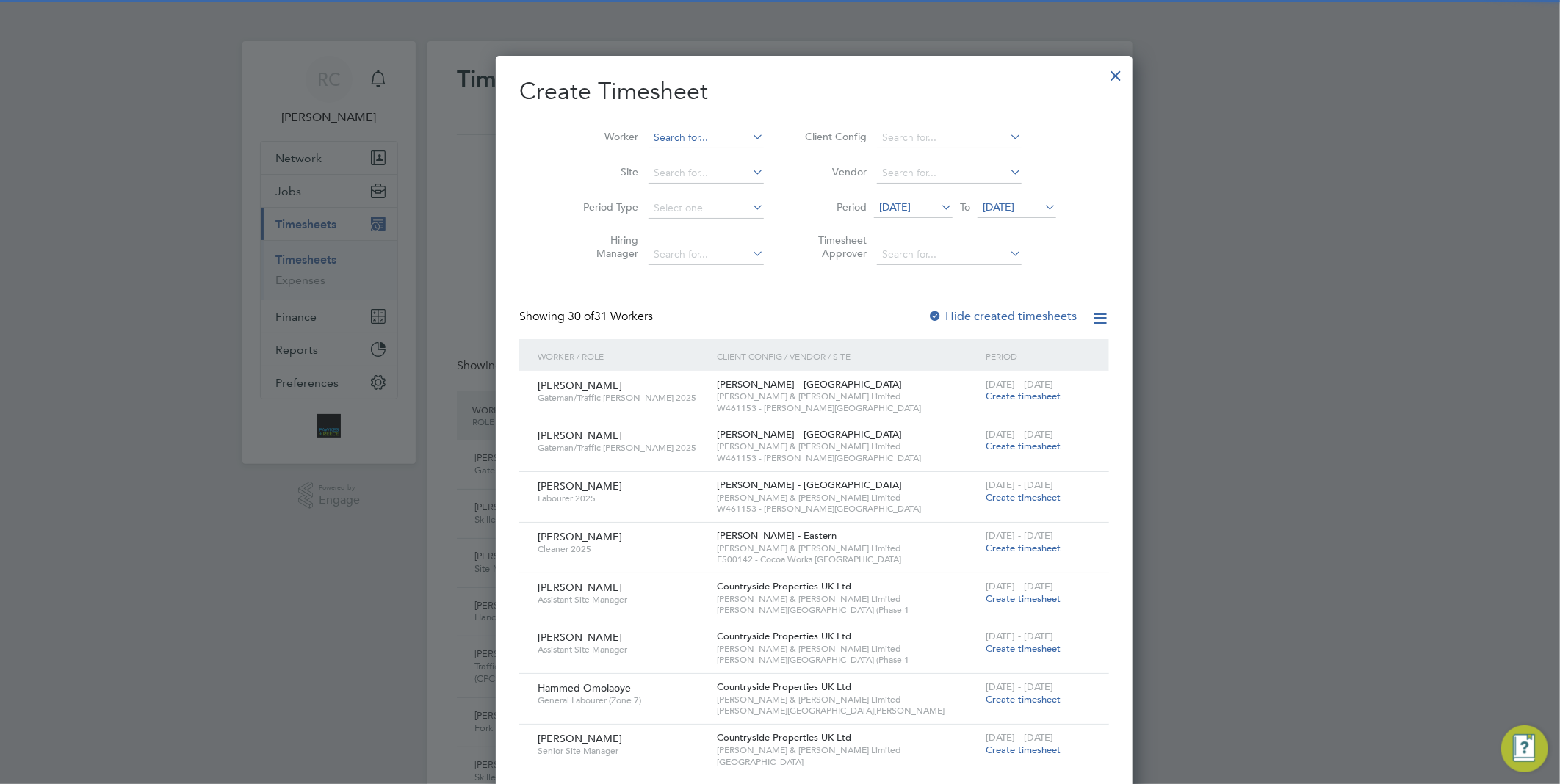
scroll to position [2563, 569]
click at [666, 137] on input at bounding box center [706, 137] width 116 height 21
drag, startPoint x: 676, startPoint y: 159, endPoint x: 692, endPoint y: 165, distance: 17.1
click at [703, 157] on b "Pintil" at bounding box center [715, 157] width 25 height 13
type input "[PERSON_NAME]"
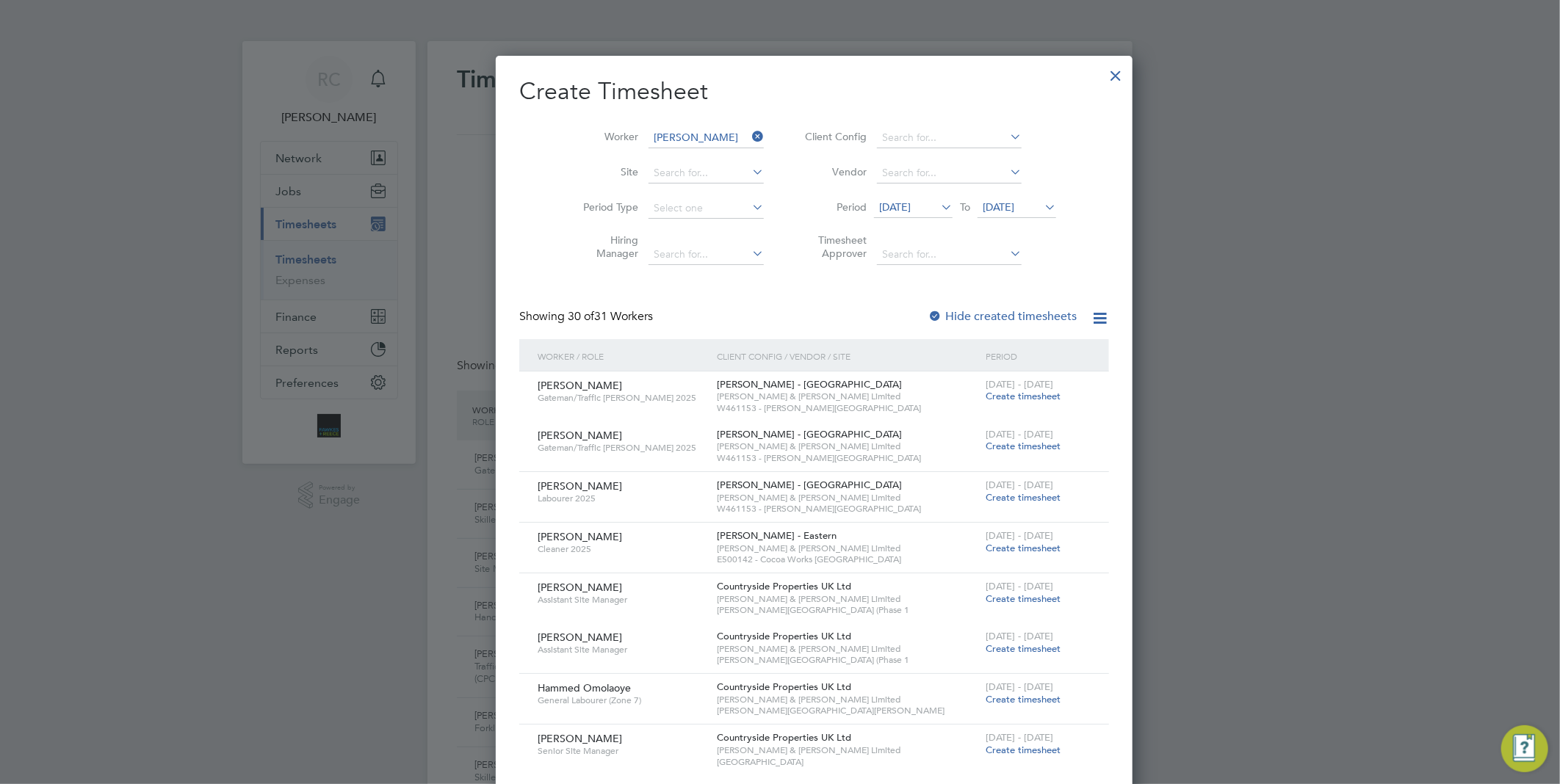
scroll to position [414, 569]
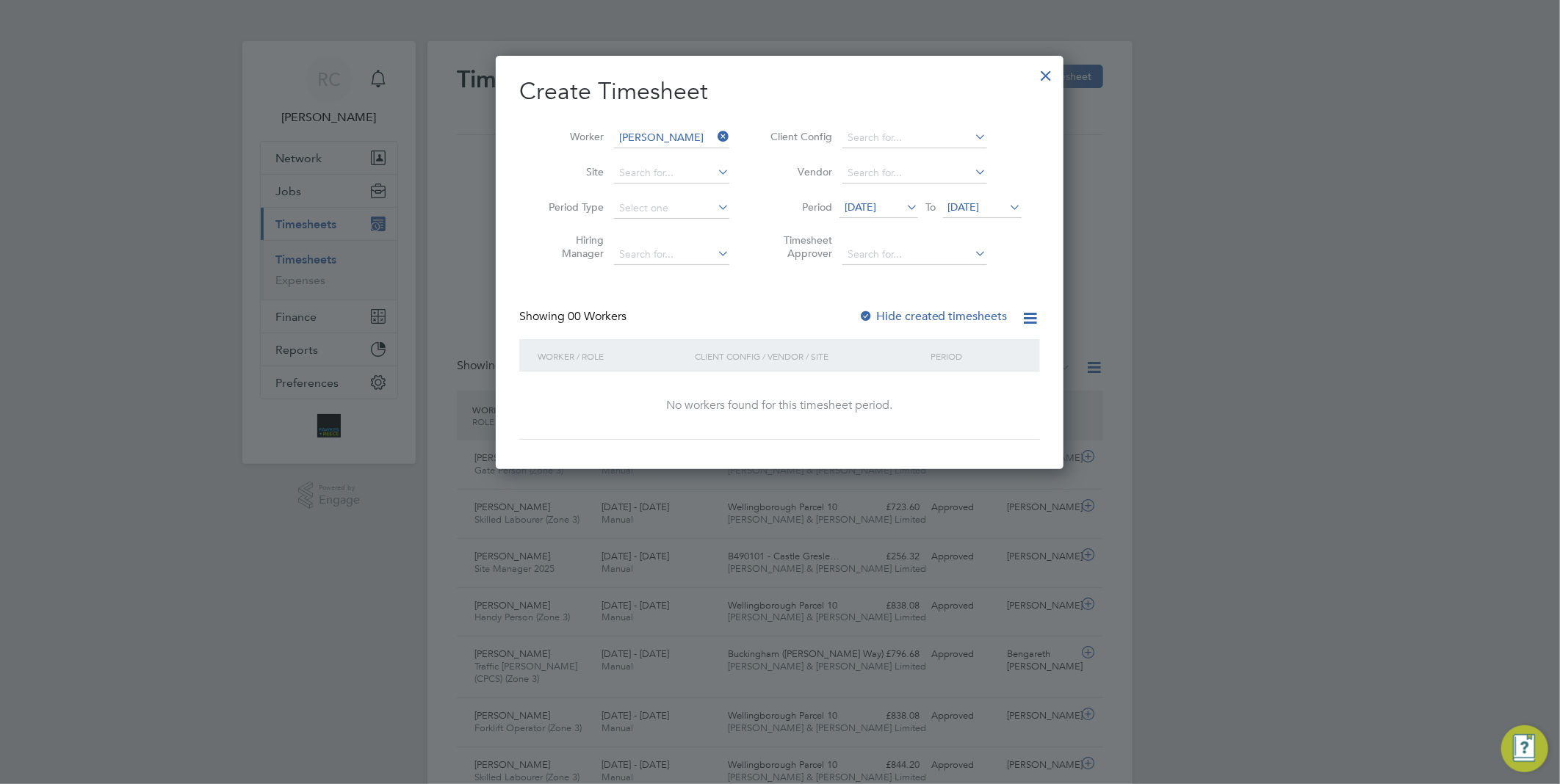
click at [904, 201] on icon at bounding box center [904, 206] width 0 height 21
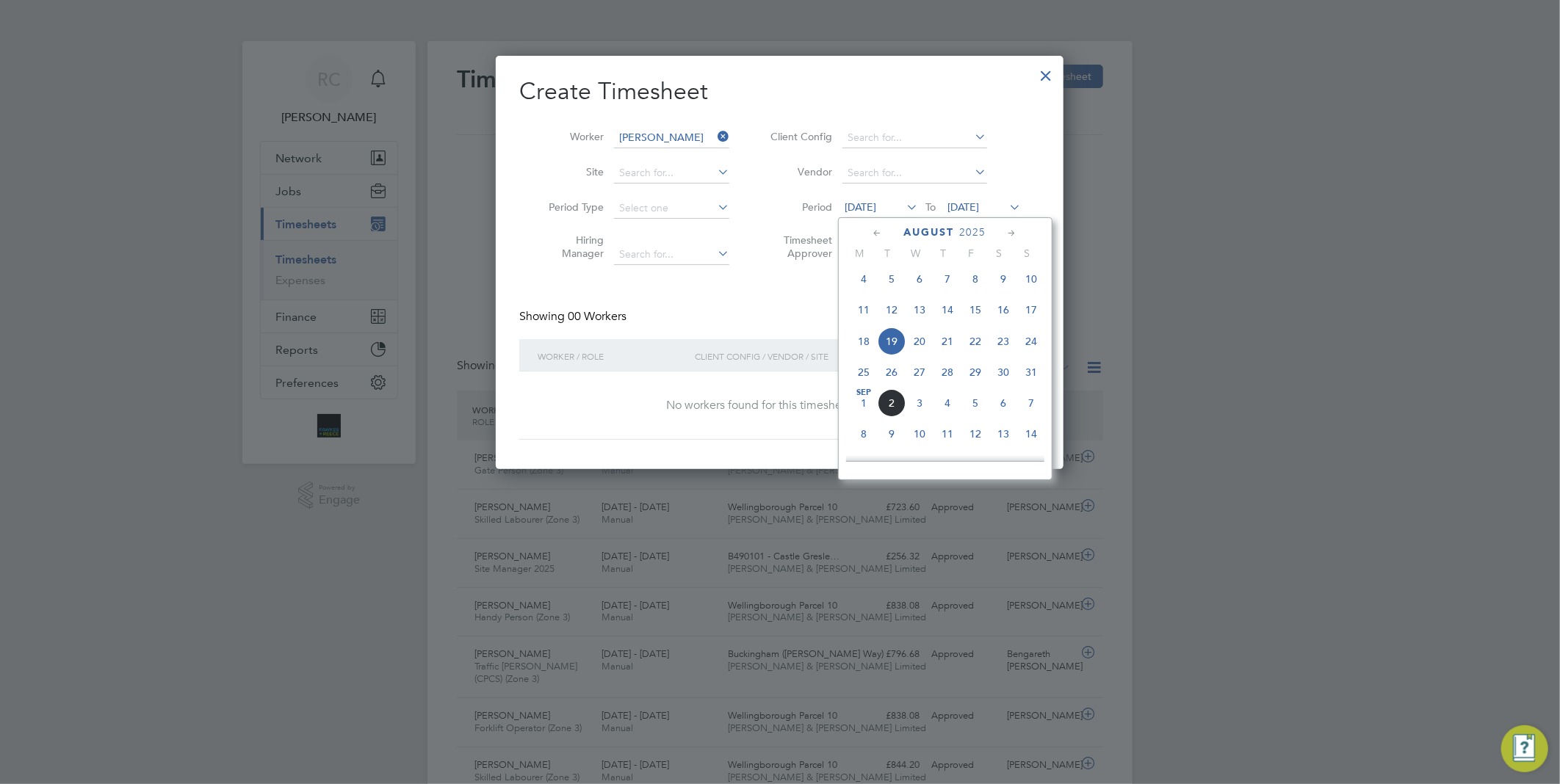
click at [863, 373] on span "25" at bounding box center [863, 372] width 28 height 28
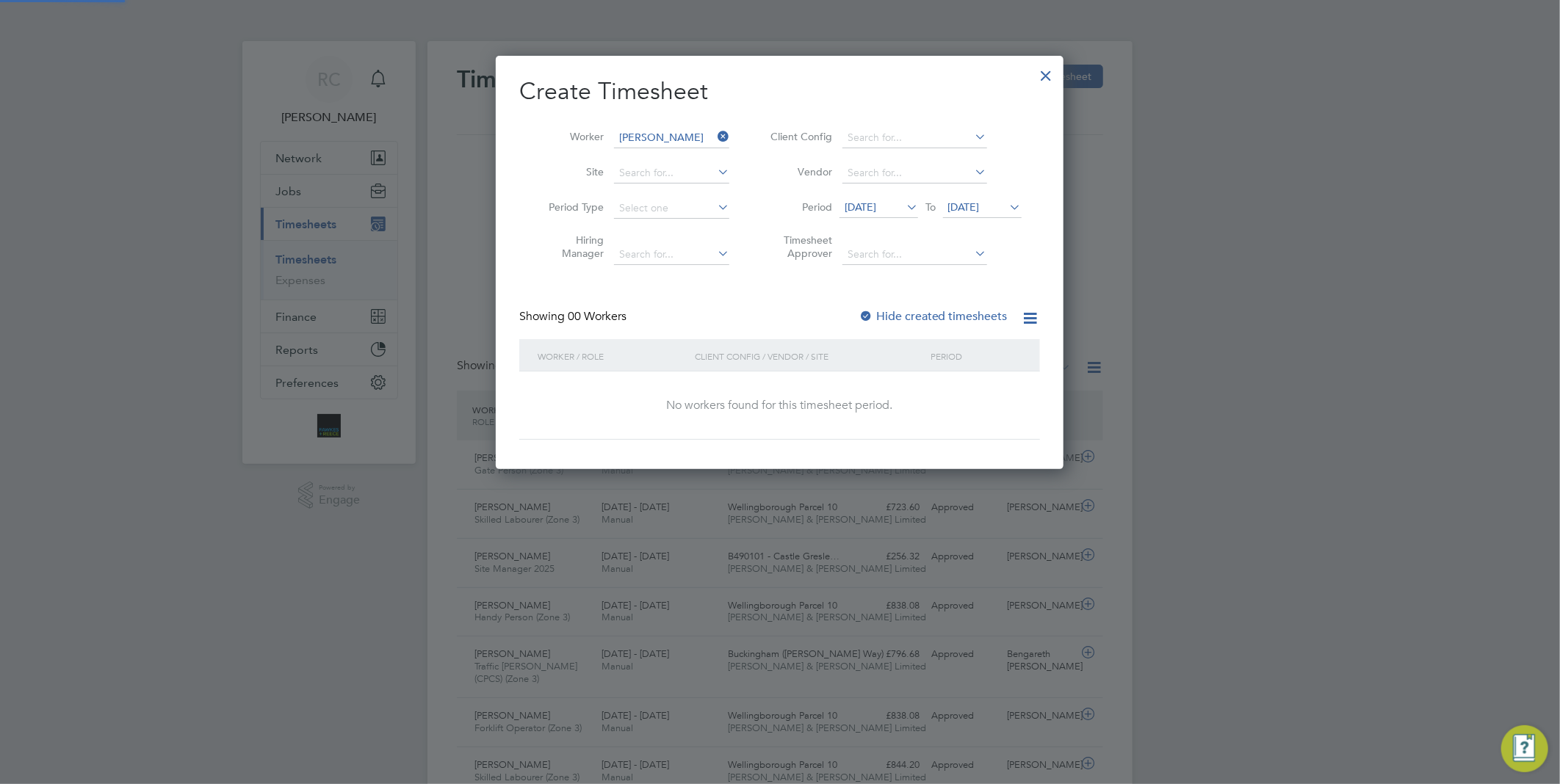
scroll to position [414, 569]
click at [1007, 201] on icon at bounding box center [1007, 206] width 0 height 21
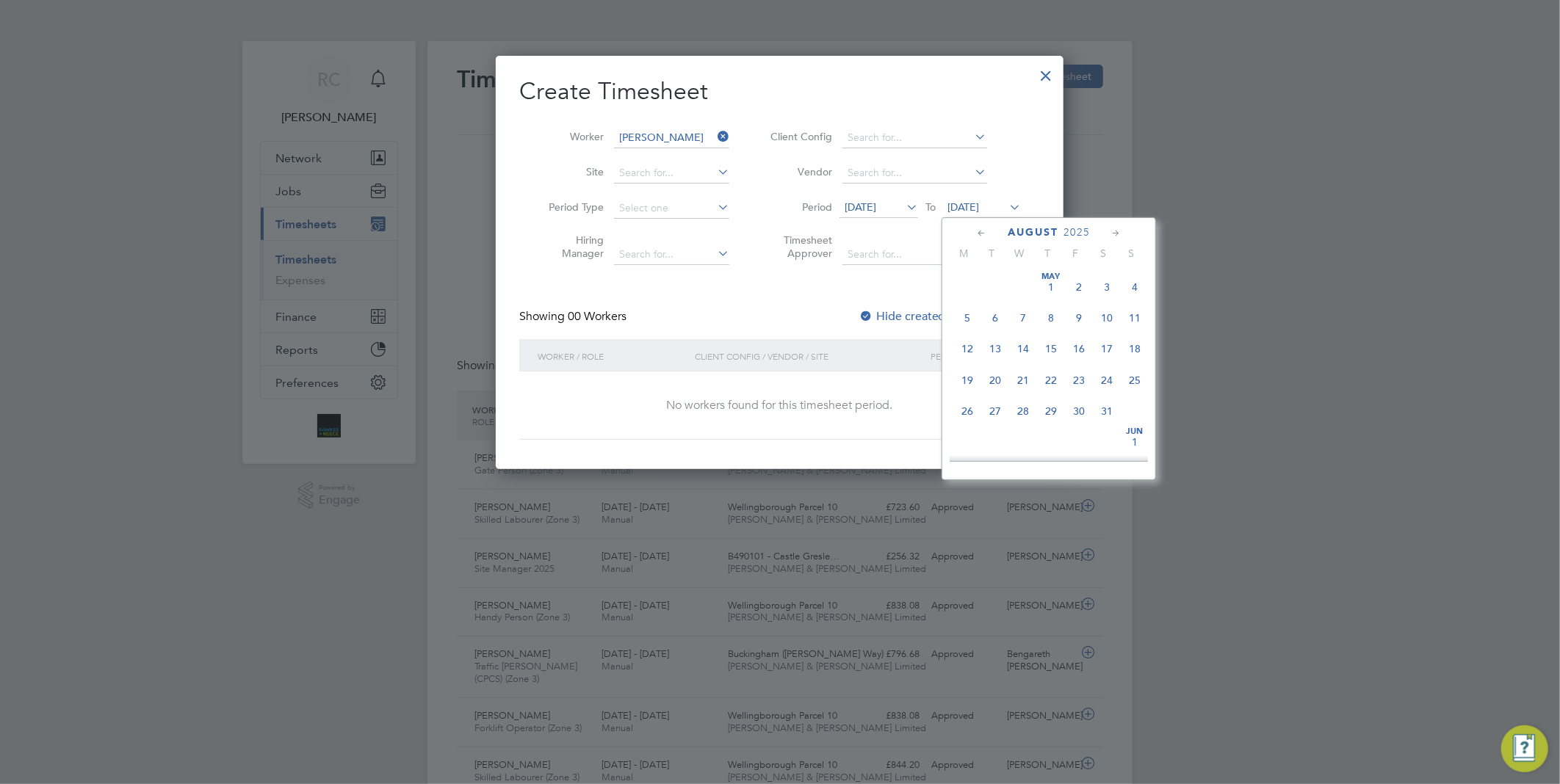
scroll to position [566, 0]
click at [1142, 351] on span "31" at bounding box center [1135, 341] width 28 height 28
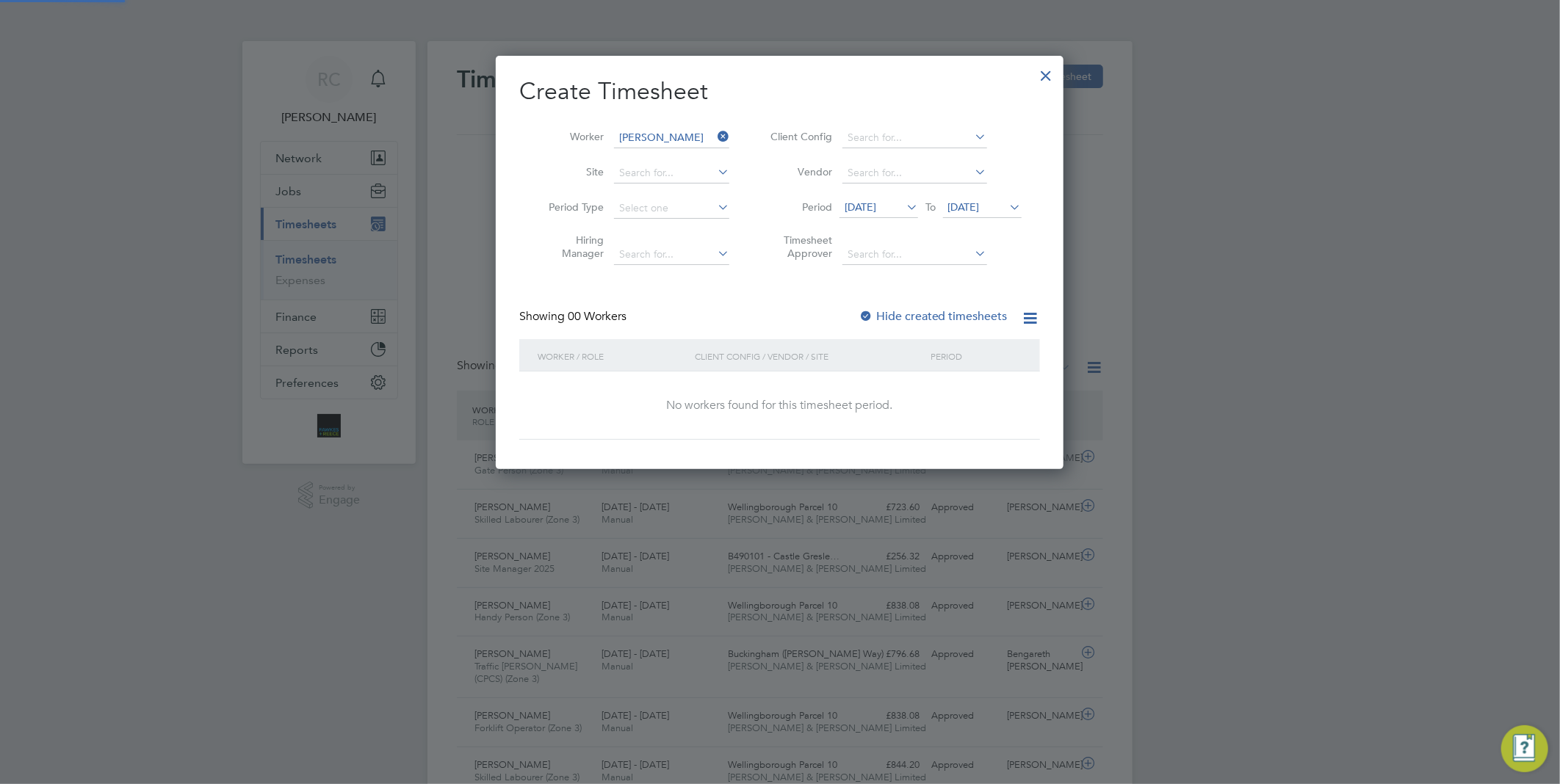
scroll to position [414, 569]
click at [935, 316] on label "Hide created timesheets" at bounding box center [933, 316] width 149 height 15
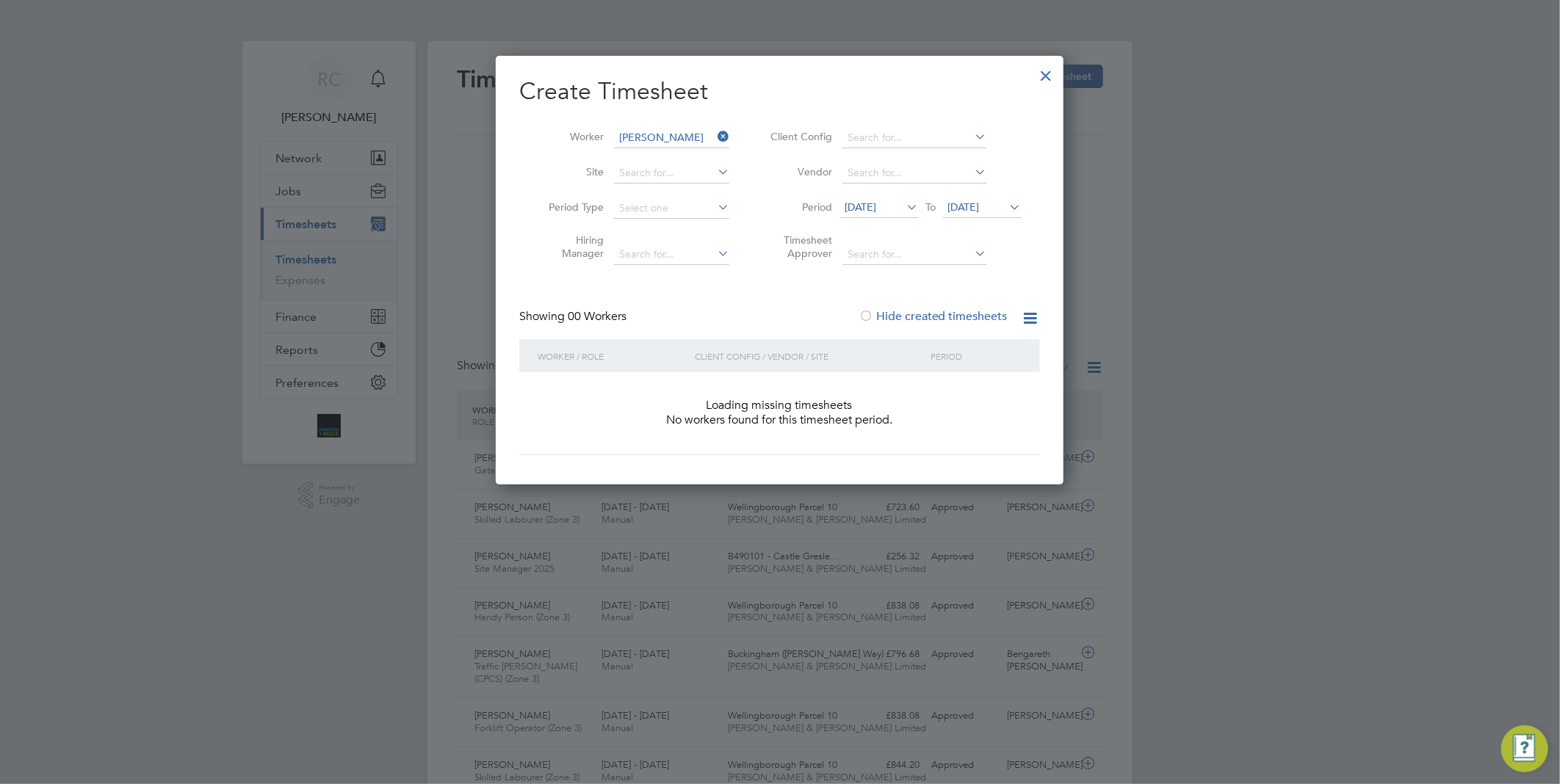
click at [934, 316] on label "Hide created timesheets" at bounding box center [933, 316] width 149 height 15
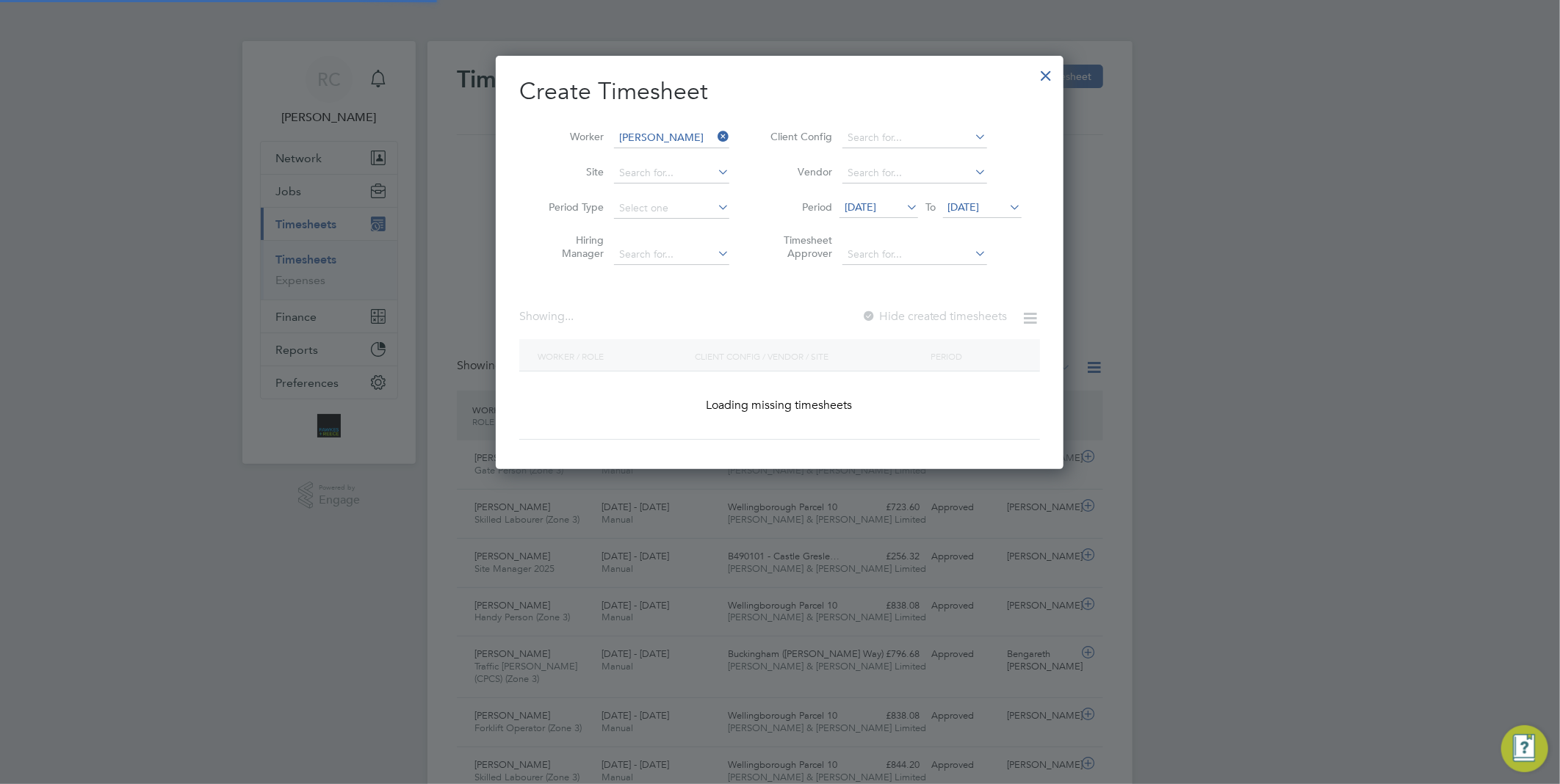
scroll to position [7, 7]
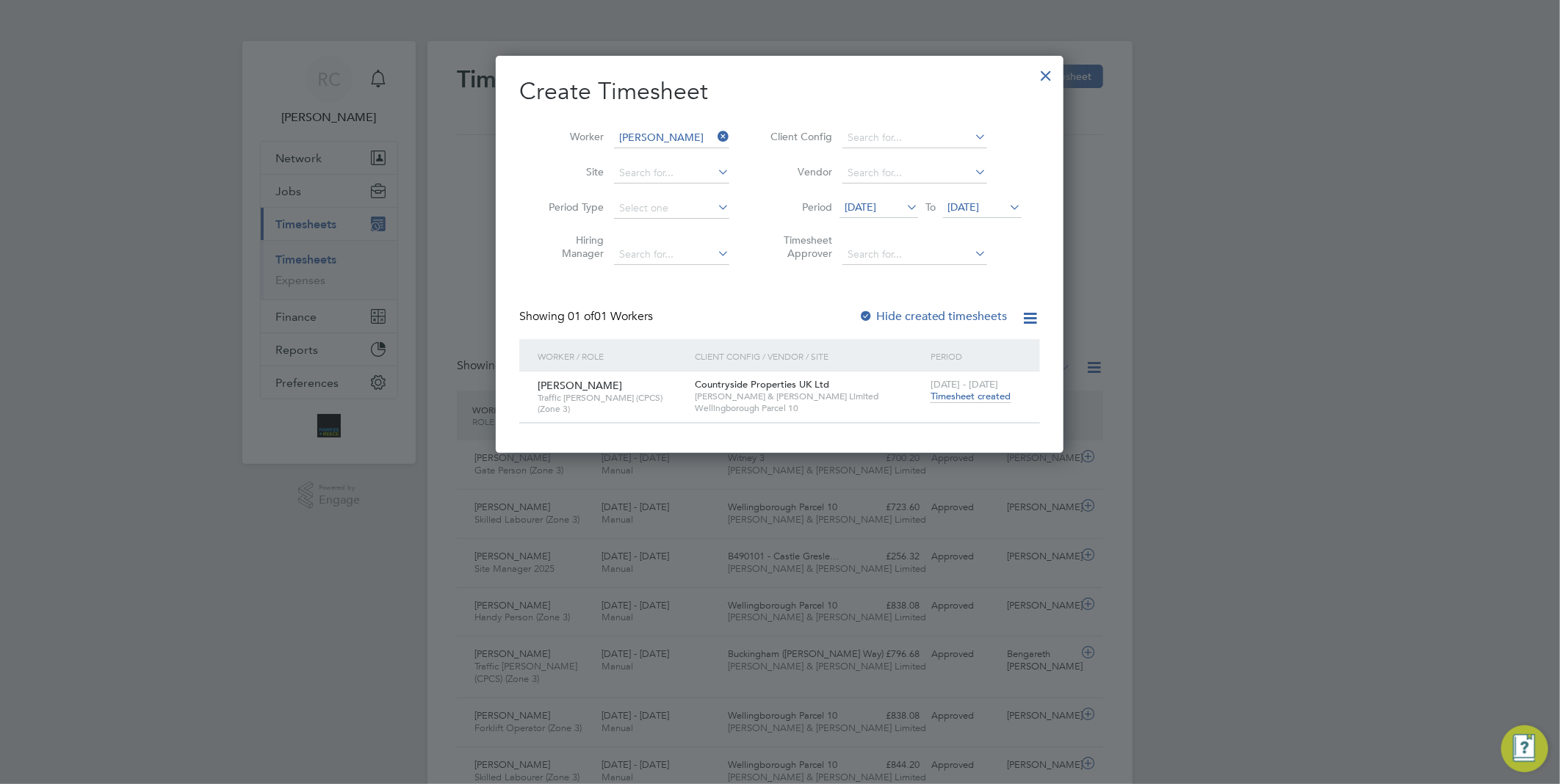
click at [971, 397] on span "Timesheet created" at bounding box center [970, 396] width 80 height 13
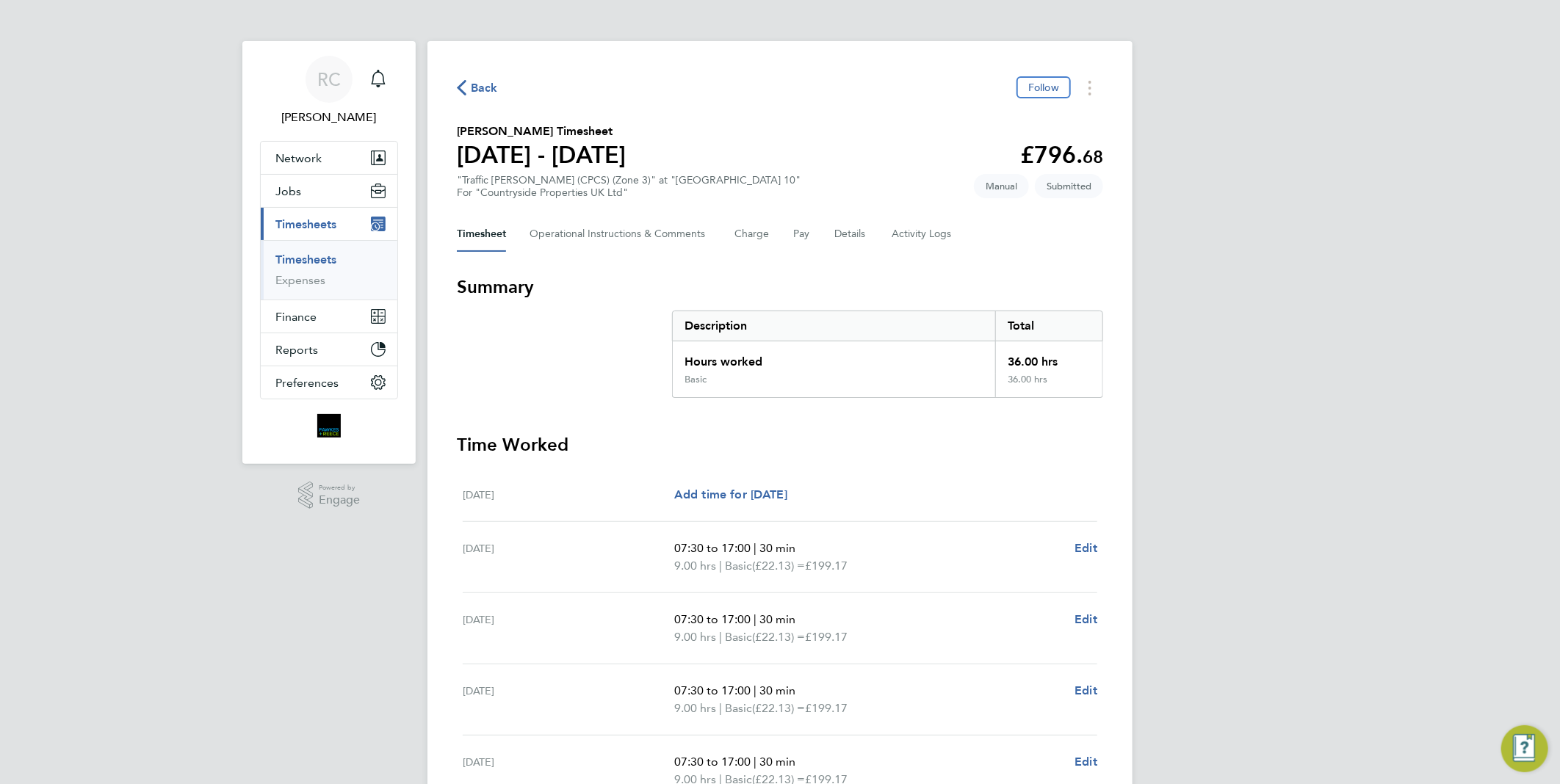
click at [480, 90] on span "Back" at bounding box center [485, 88] width 28 height 18
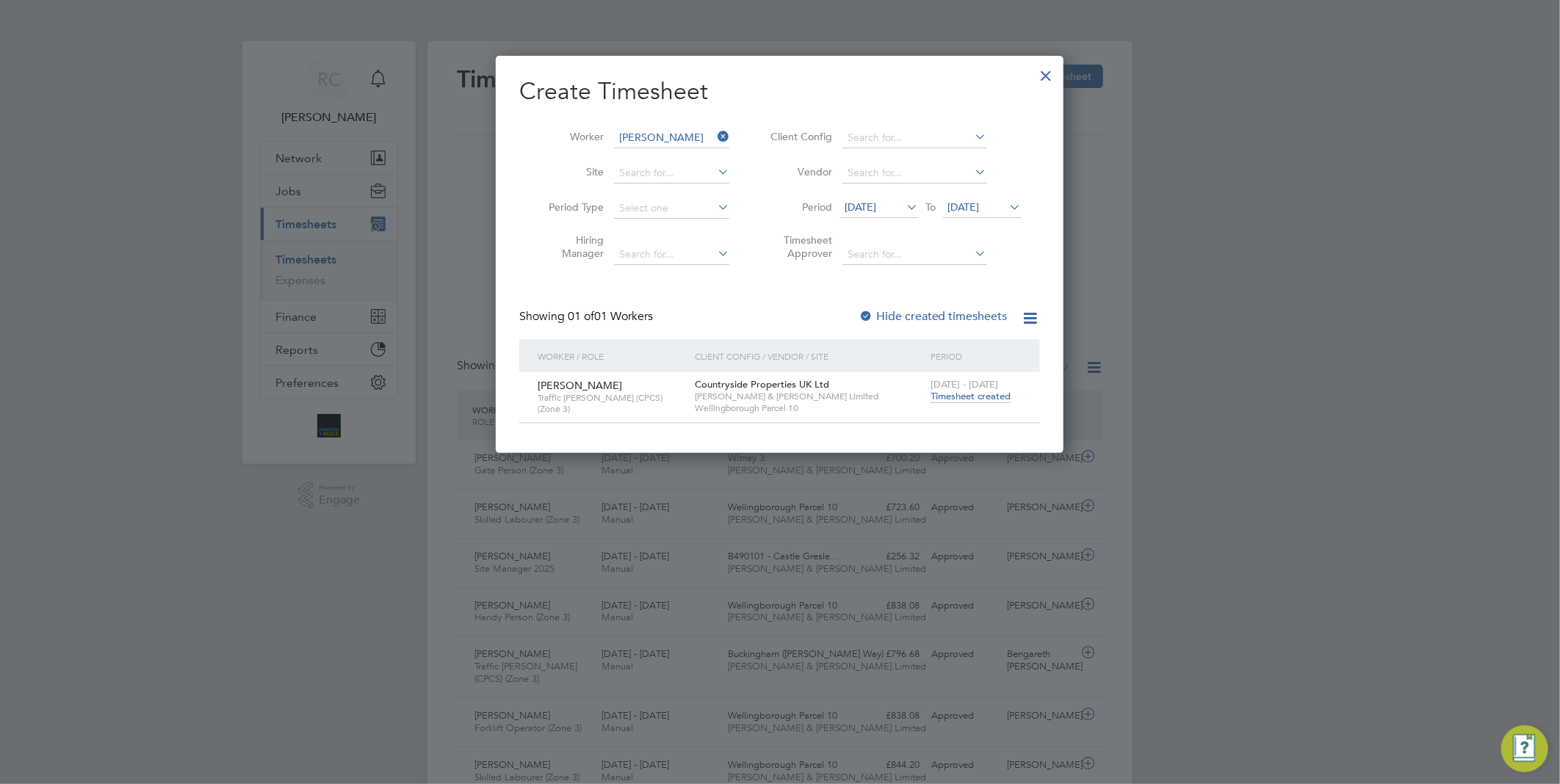
click at [1053, 73] on div at bounding box center [1046, 71] width 27 height 27
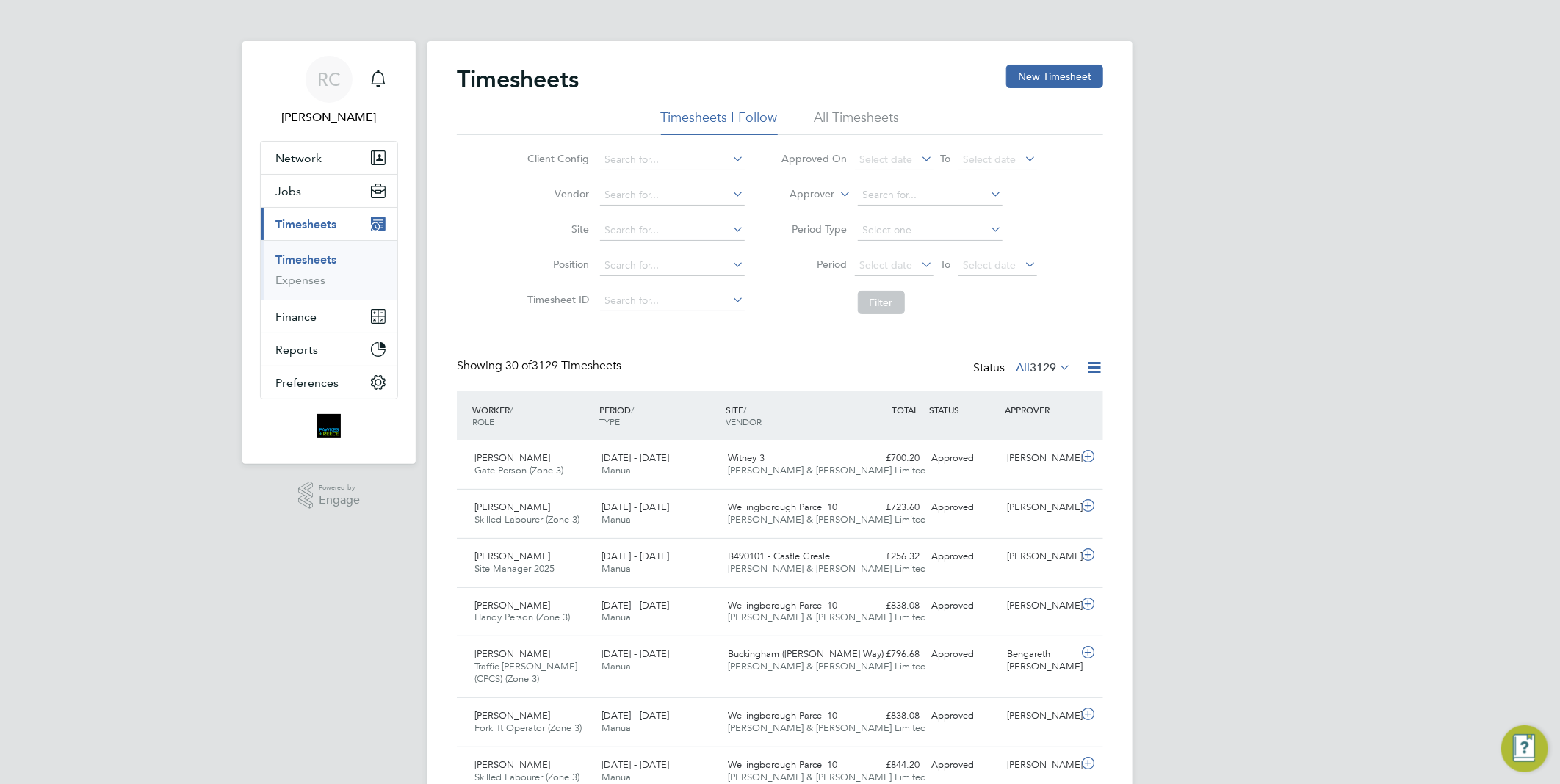
click at [826, 111] on li "All Timesheets" at bounding box center [858, 121] width 85 height 27
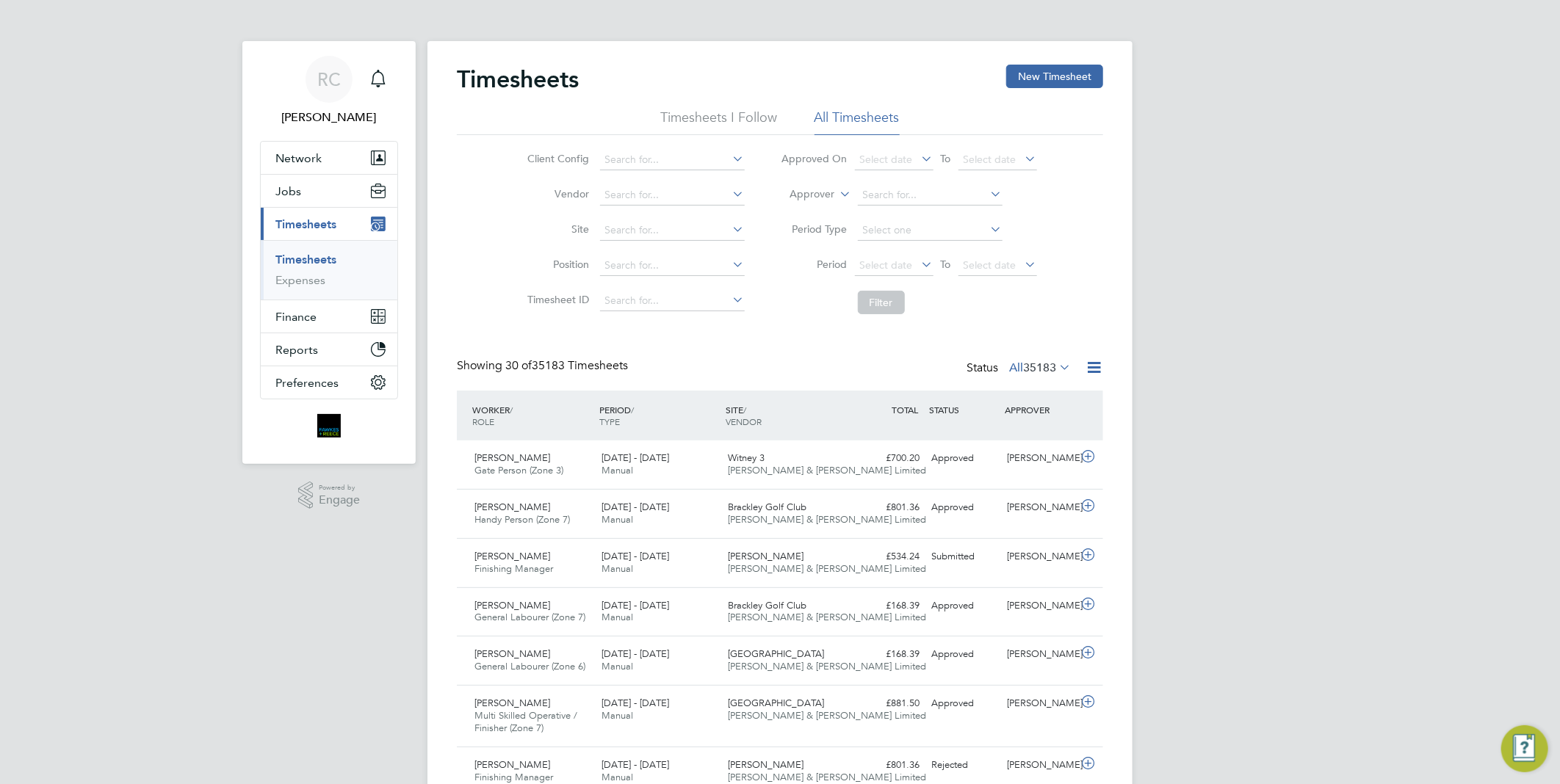
click at [687, 216] on li "Site" at bounding box center [634, 231] width 258 height 36
click at [687, 225] on input at bounding box center [673, 230] width 144 height 21
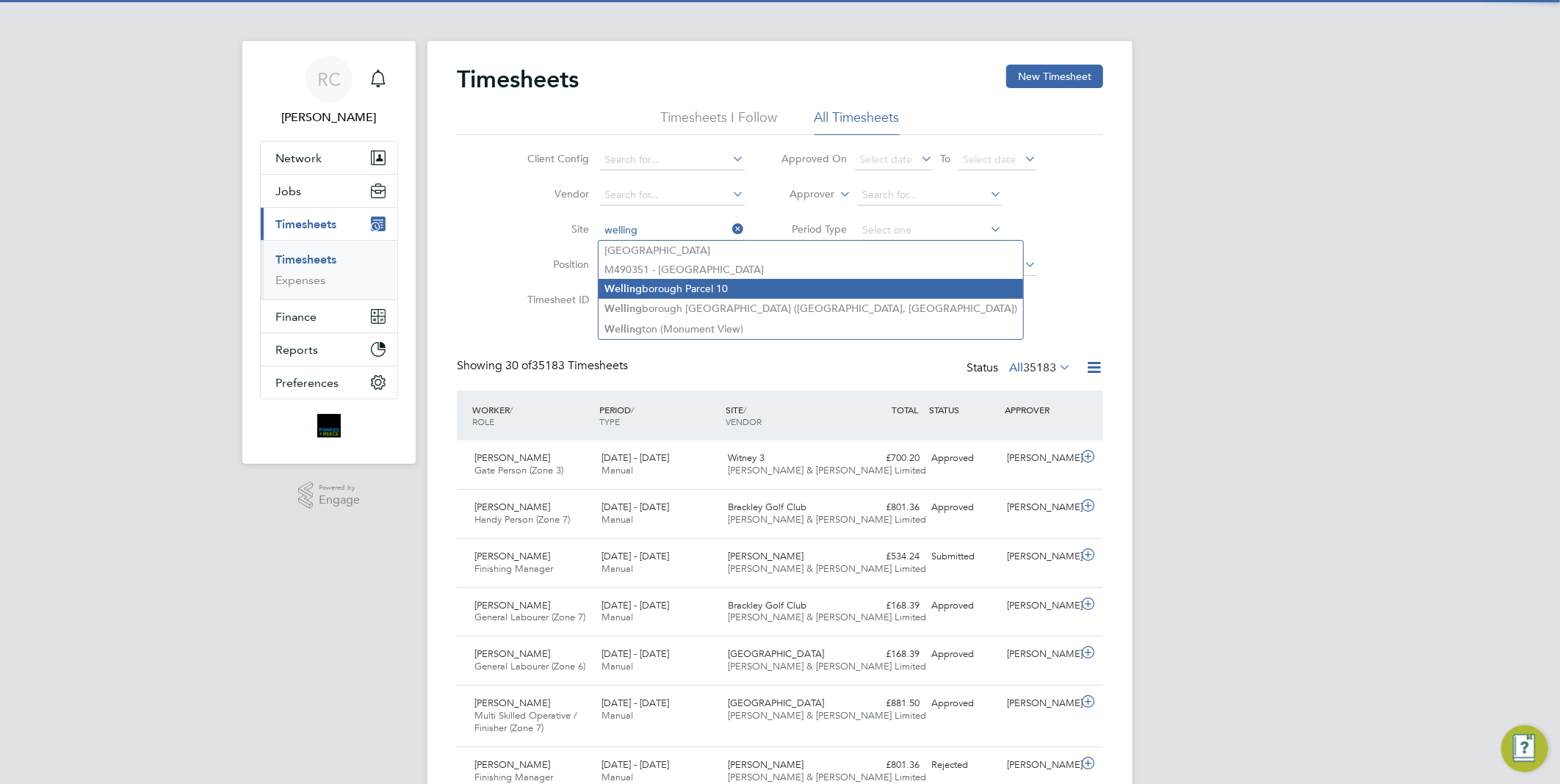
click at [687, 287] on li "Welling borough Parcel 10" at bounding box center [811, 289] width 425 height 20
type input "Wellingborough Parcel 10"
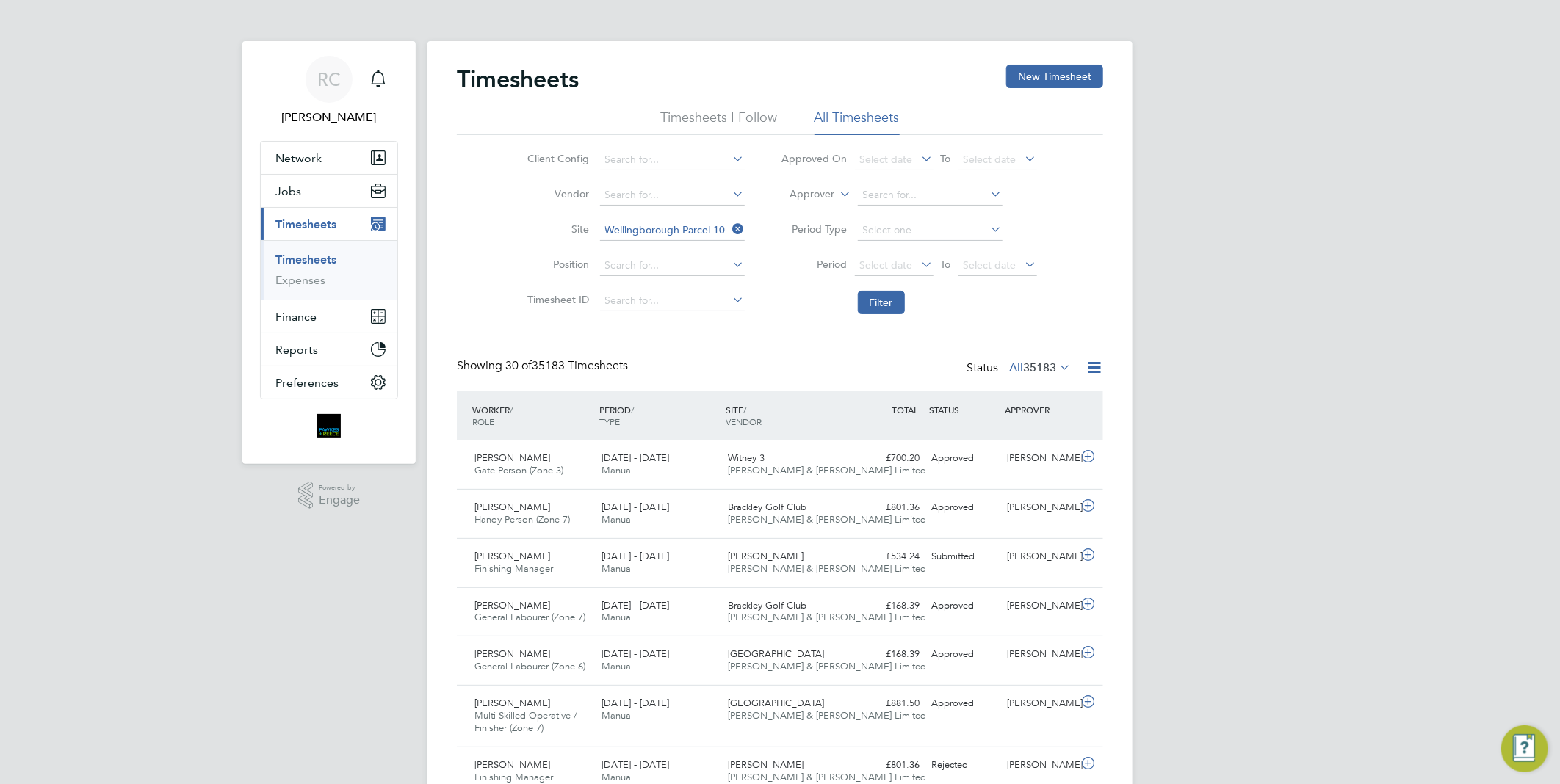
click at [731, 116] on li "Timesheets I Follow" at bounding box center [719, 121] width 117 height 27
click at [862, 118] on li "All Timesheets" at bounding box center [858, 121] width 85 height 27
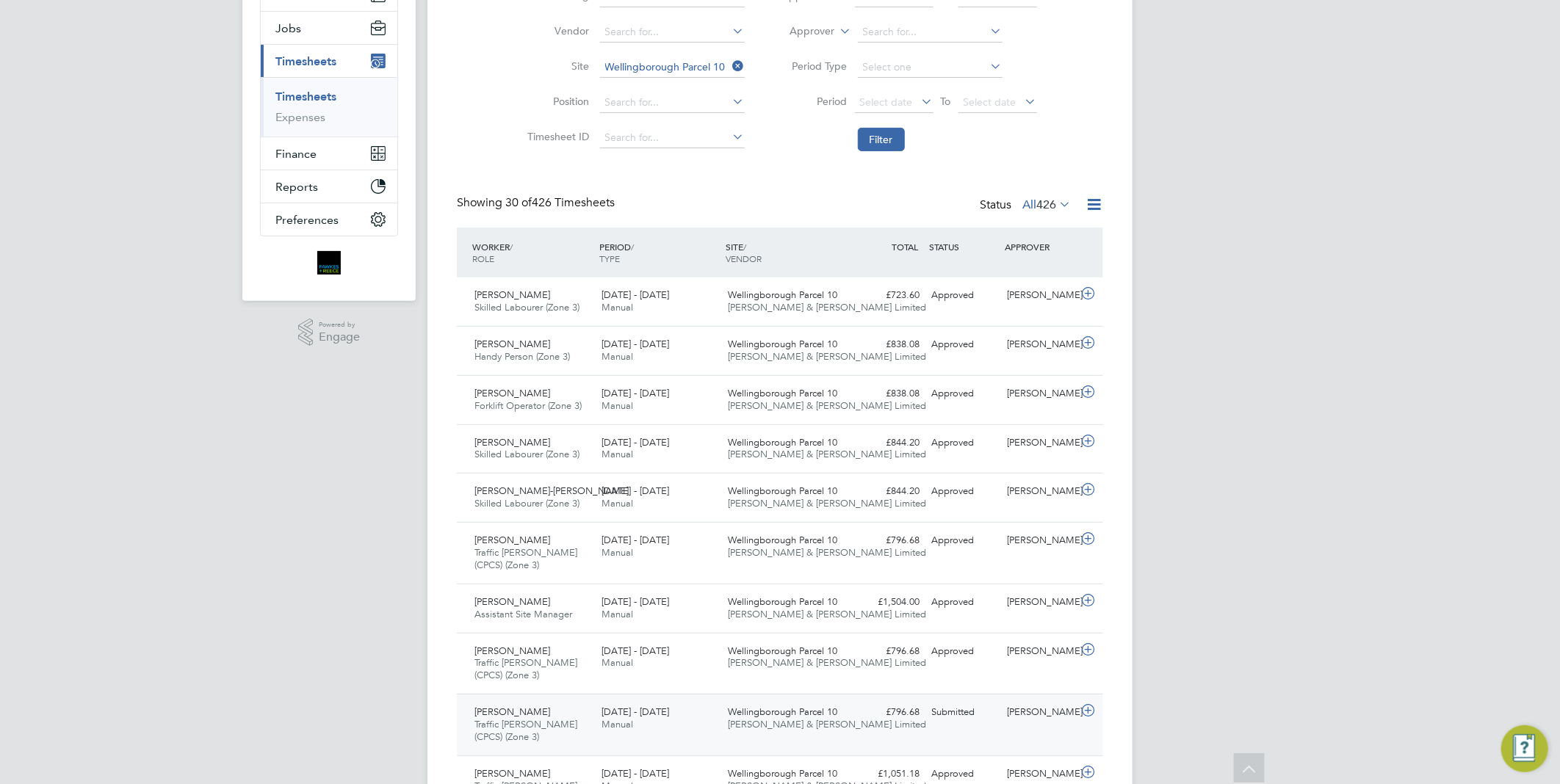
click at [876, 718] on div "£796.68 Submitted" at bounding box center [887, 712] width 76 height 25
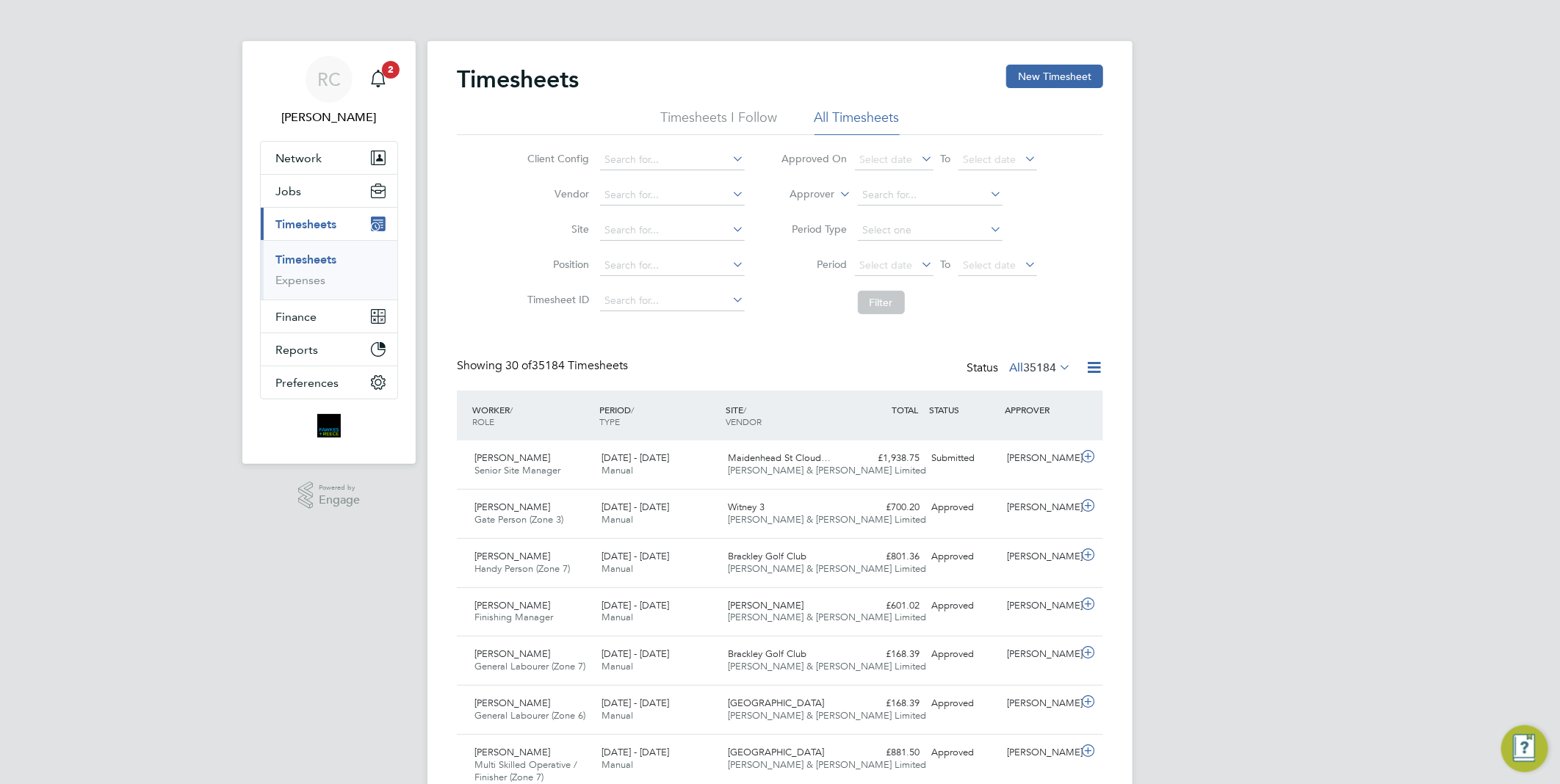
click at [735, 115] on li "Timesheets I Follow" at bounding box center [719, 121] width 117 height 27
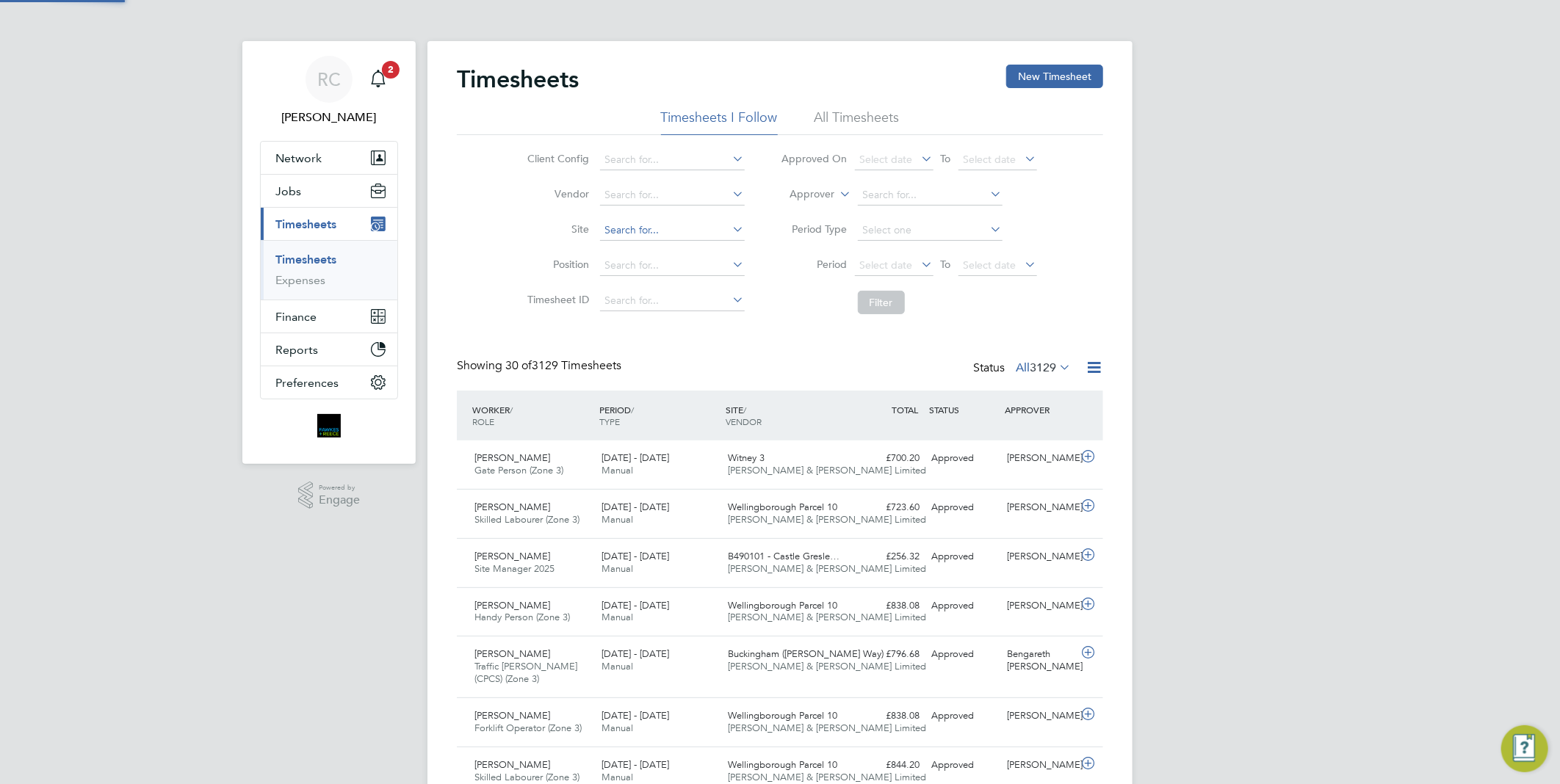
click at [690, 225] on input at bounding box center [673, 230] width 144 height 21
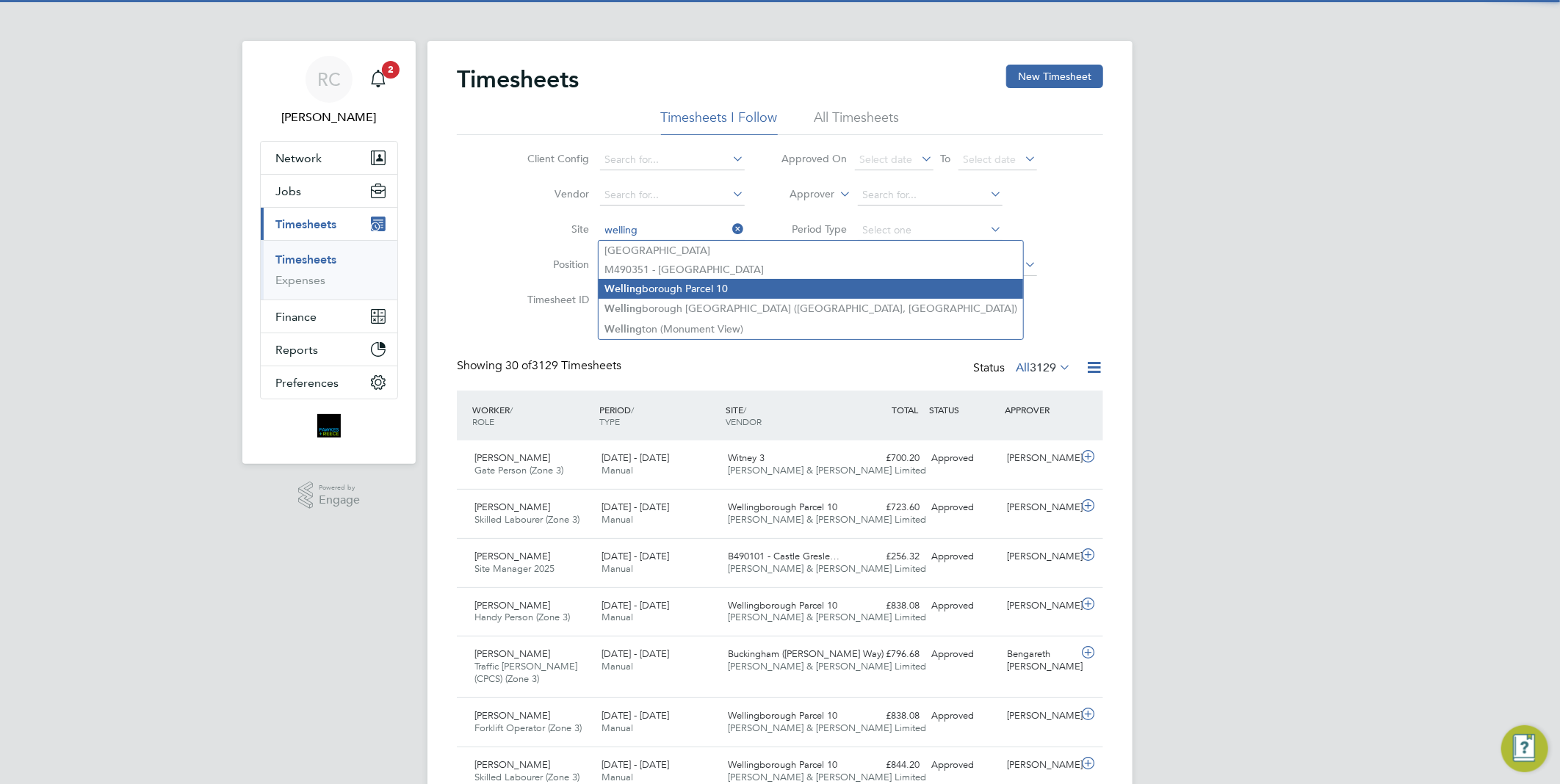
click at [732, 283] on li "Welling borough Parcel 10" at bounding box center [811, 289] width 425 height 20
type input "Wellingborough Parcel 10"
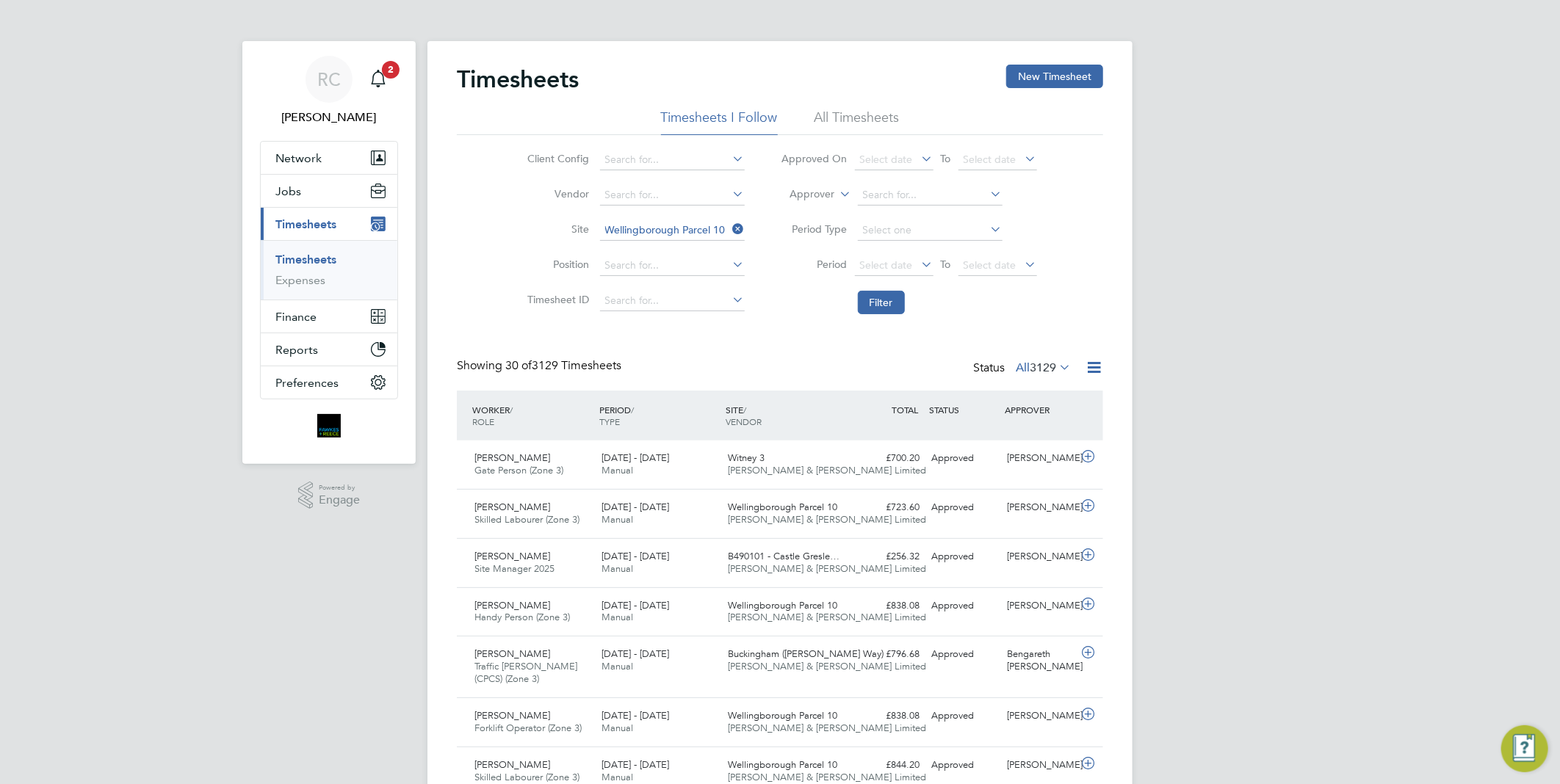
click at [875, 115] on li "All Timesheets" at bounding box center [858, 121] width 85 height 27
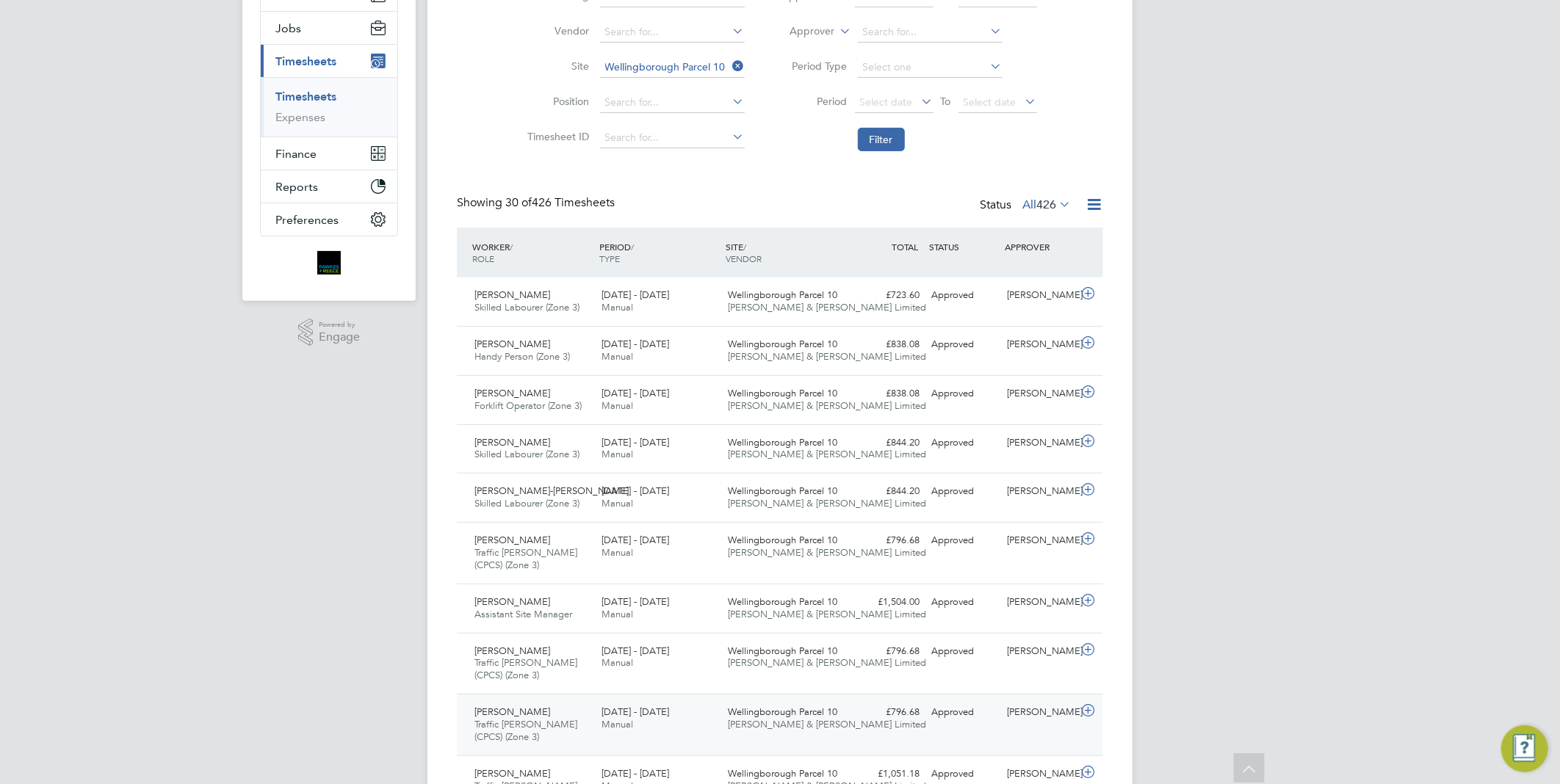
click at [905, 716] on div "£796.68 Approved" at bounding box center [887, 712] width 76 height 25
